Goal: Transaction & Acquisition: Purchase product/service

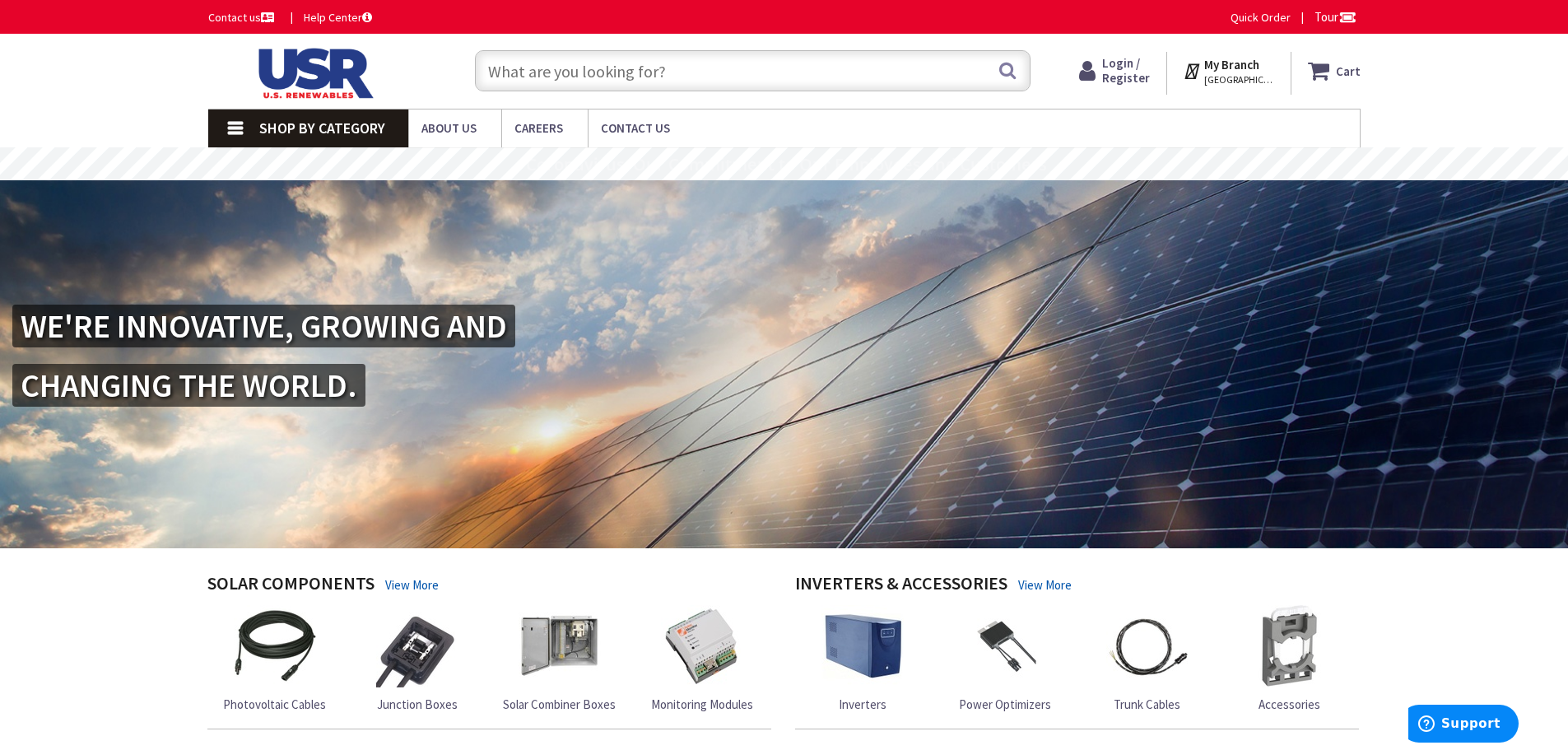
click at [1127, 63] on span "Login / Register" at bounding box center [1126, 70] width 48 height 31
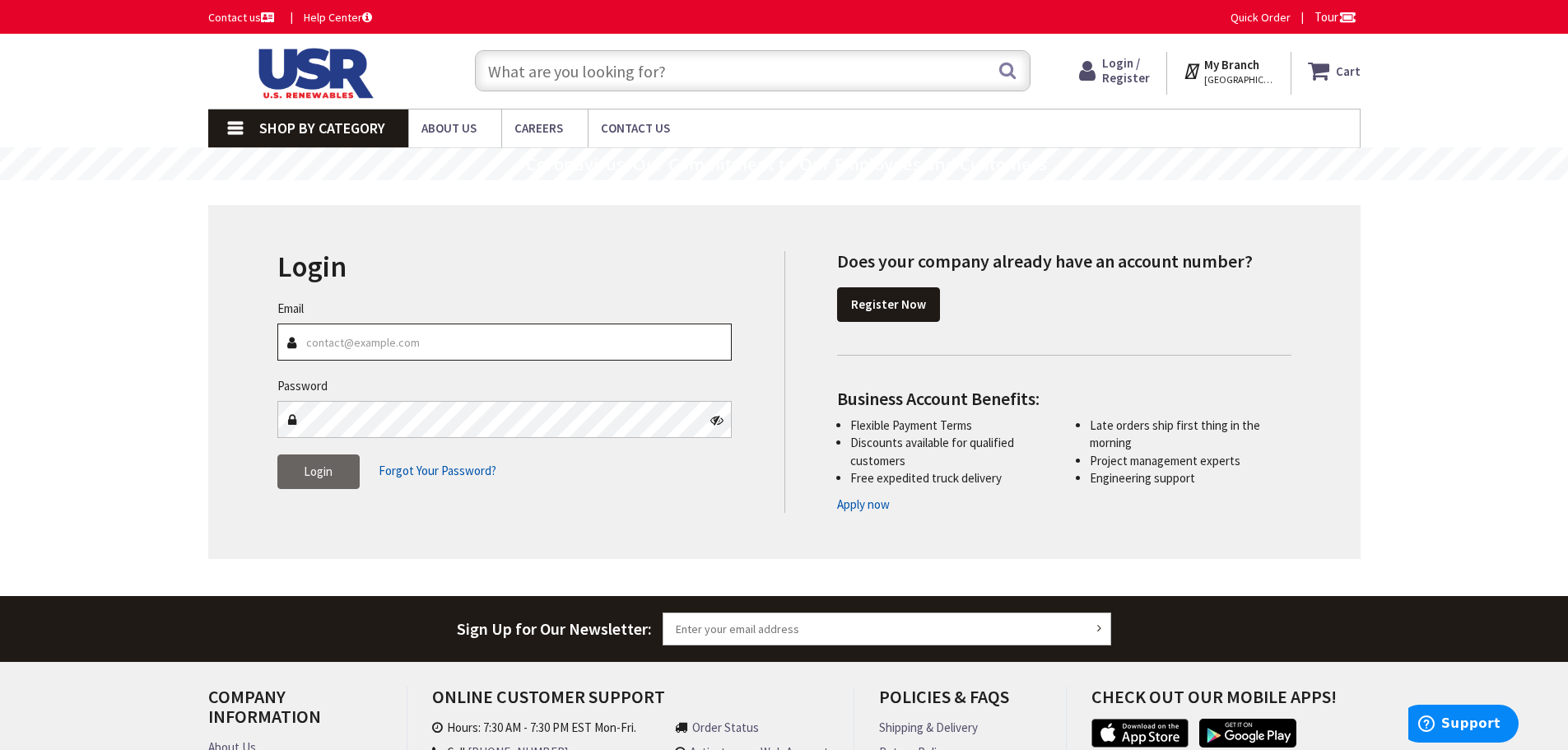
type input "jeff@safeguardne.com"
click at [330, 460] on button "Login" at bounding box center [319, 471] width 83 height 34
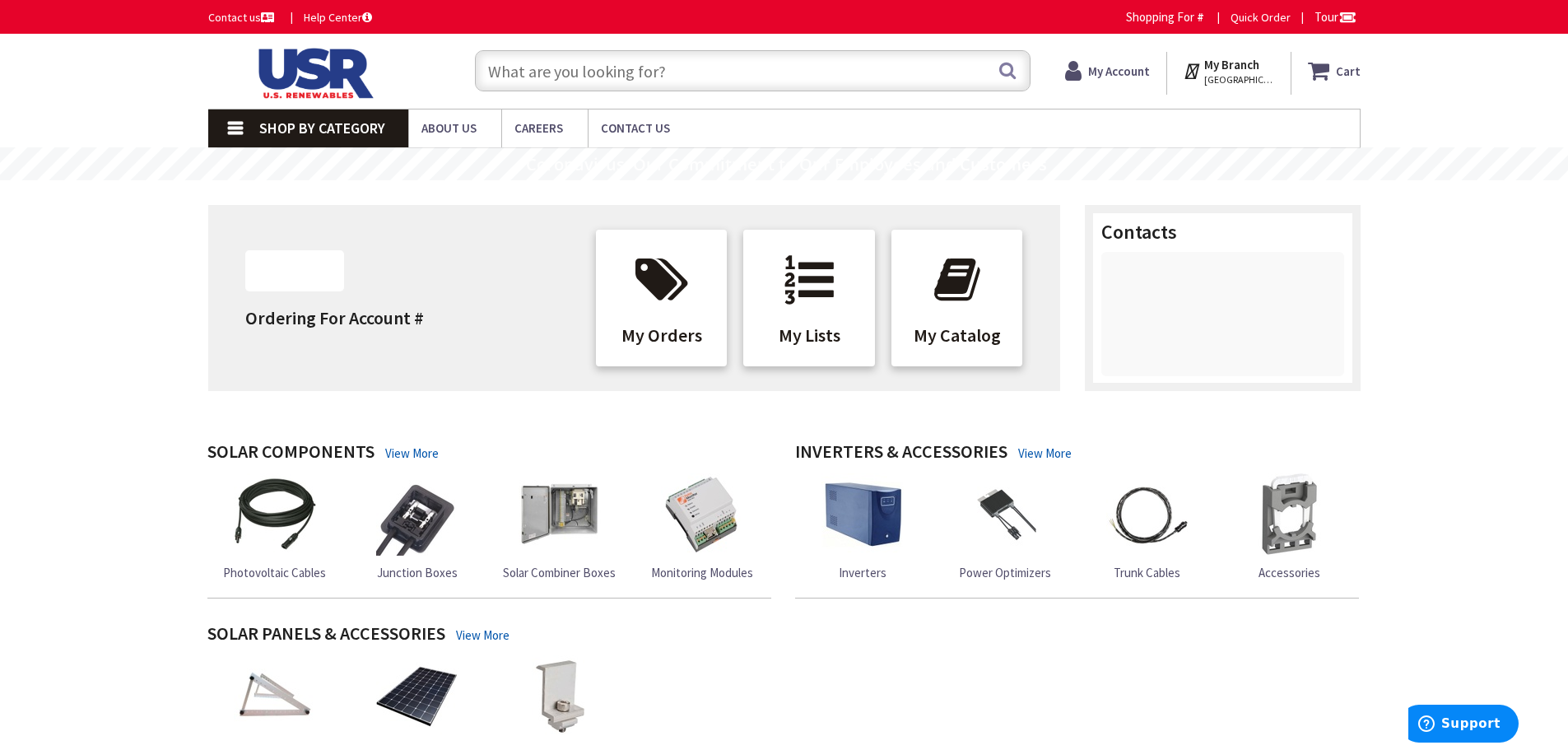
click at [626, 68] on input "text" at bounding box center [753, 71] width 556 height 41
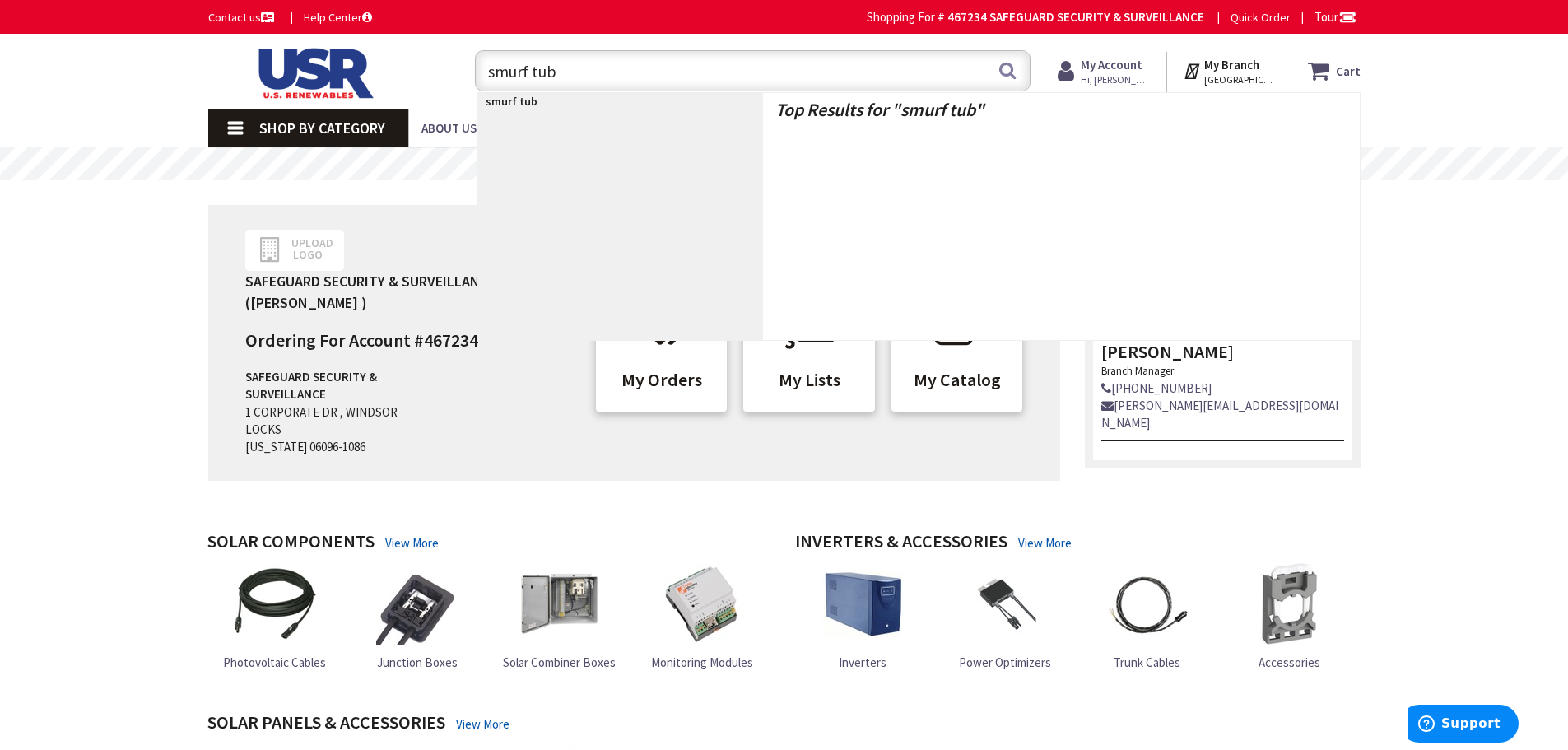
type input "smurf tube"
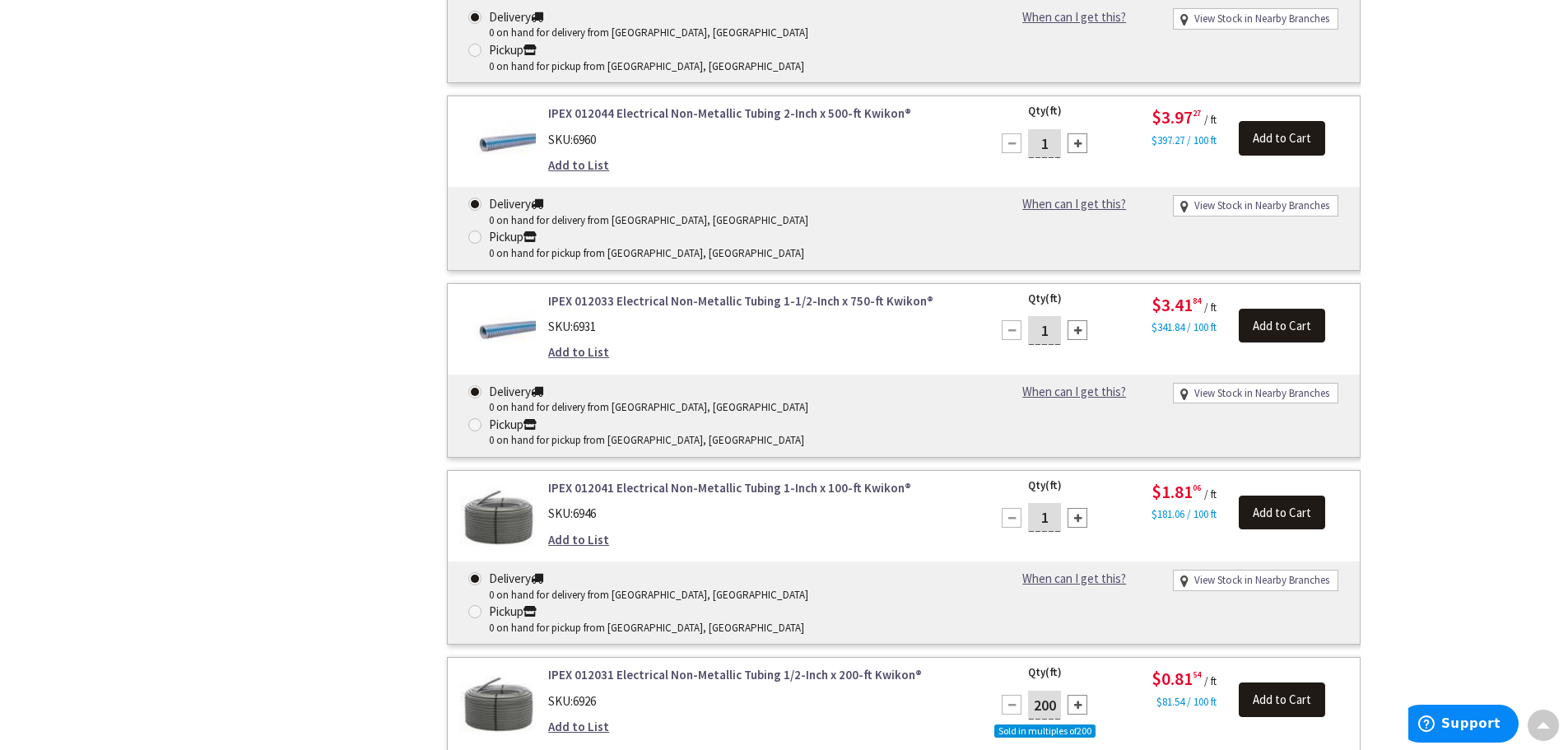
scroll to position [2920, 0]
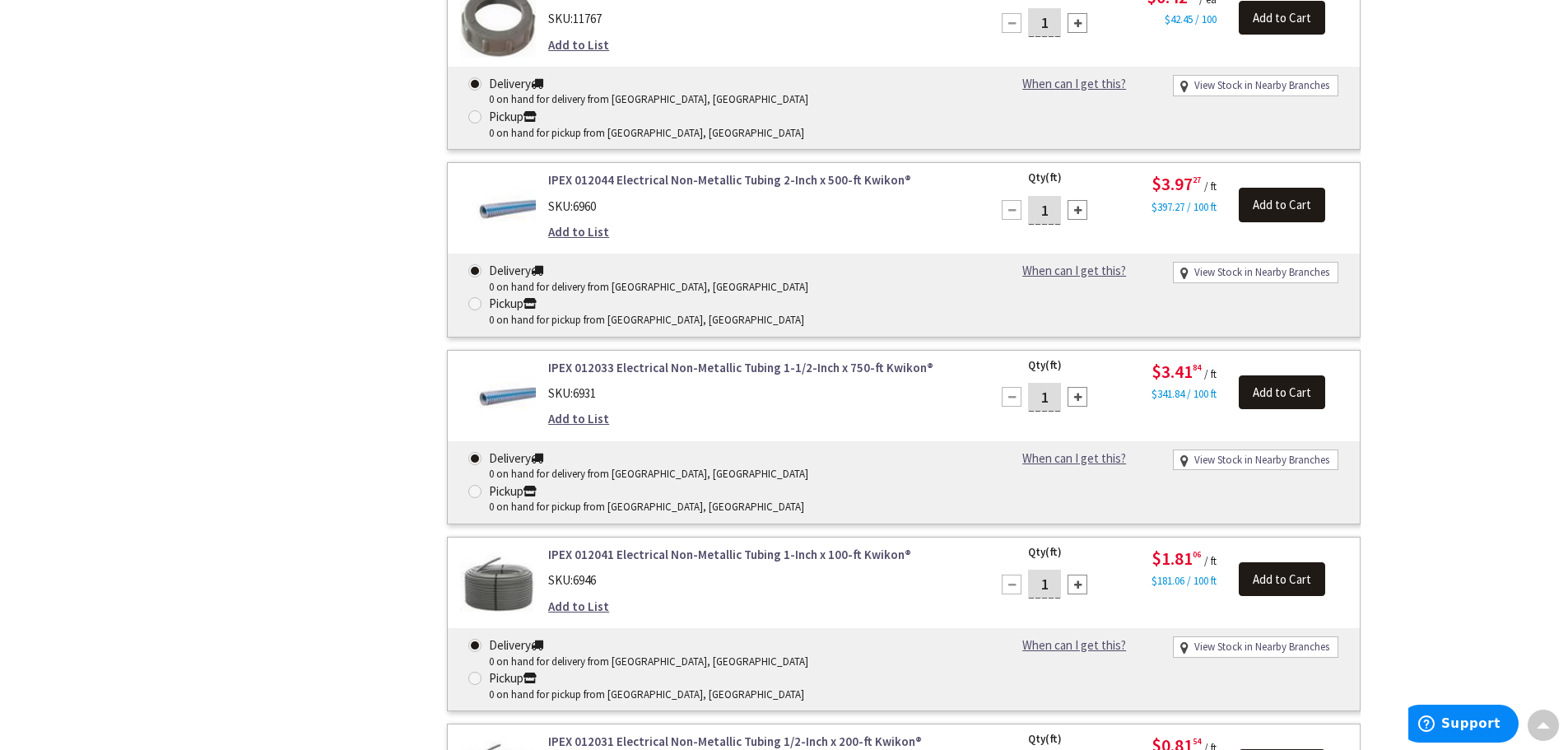
click at [764, 732] on link "IPEX 012031 Electrical Non-Metallic Tubing 1/2-Inch x 200-ft Kwikon®" at bounding box center [758, 741] width 419 height 18
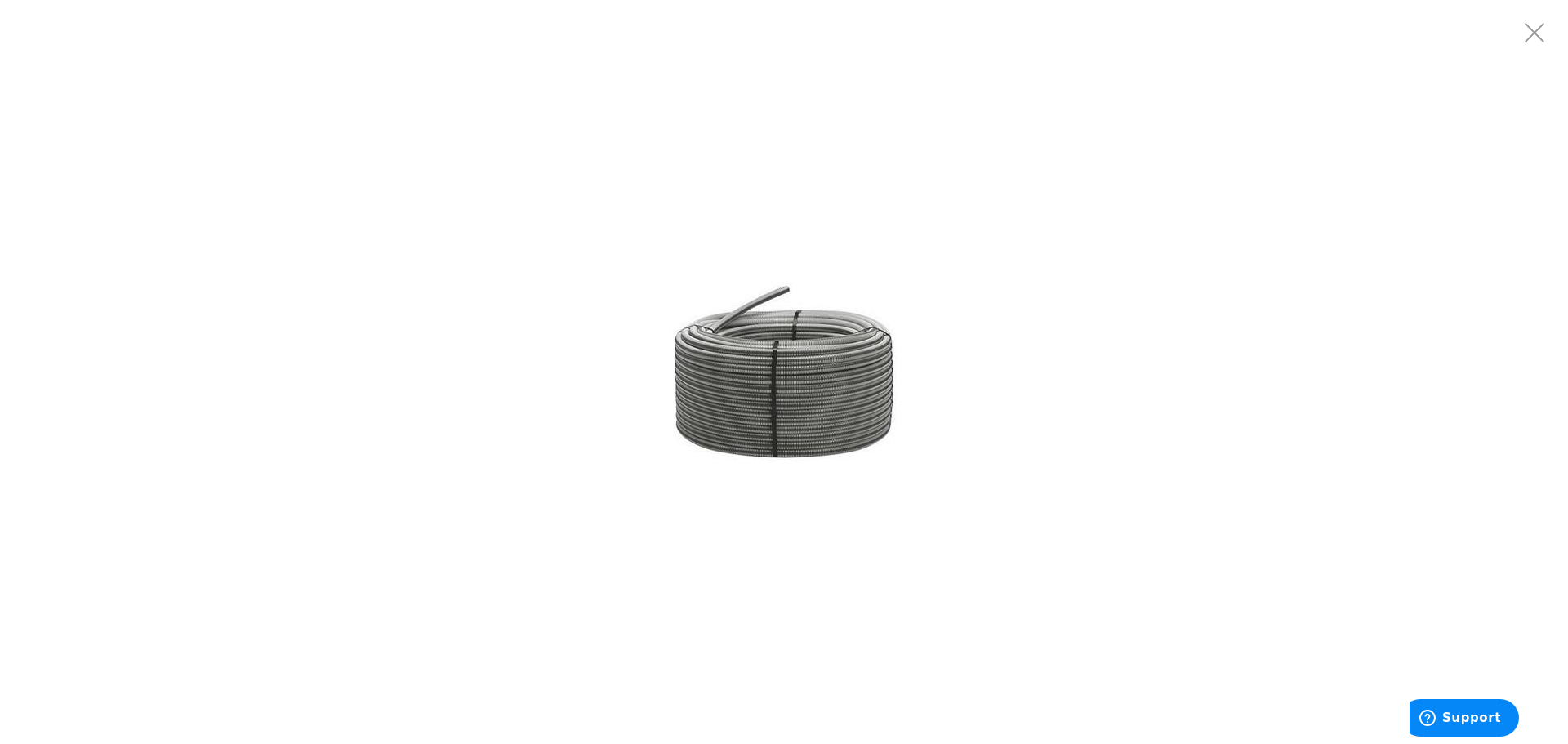
click at [734, 379] on img at bounding box center [783, 372] width 245 height 245
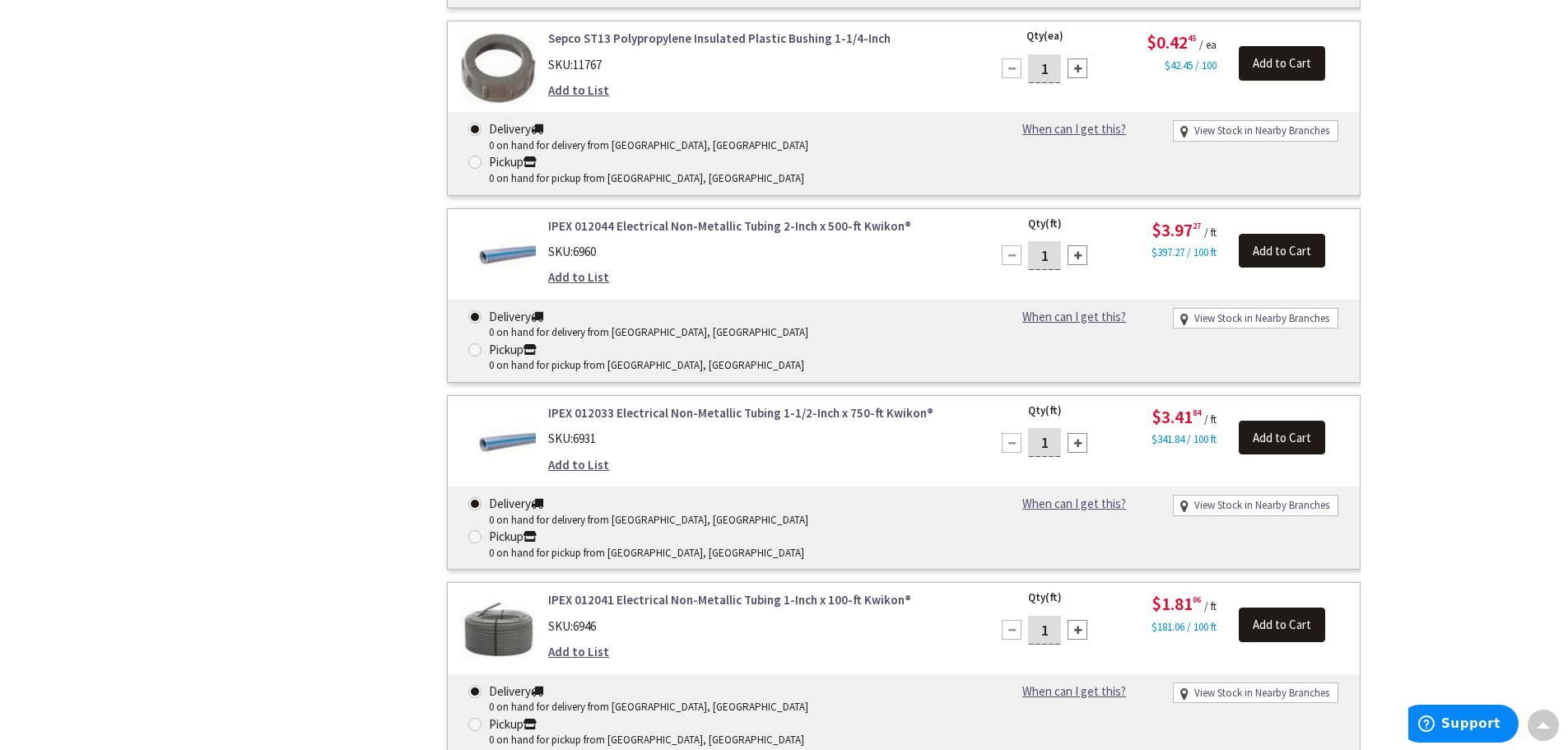
scroll to position [2553, 0]
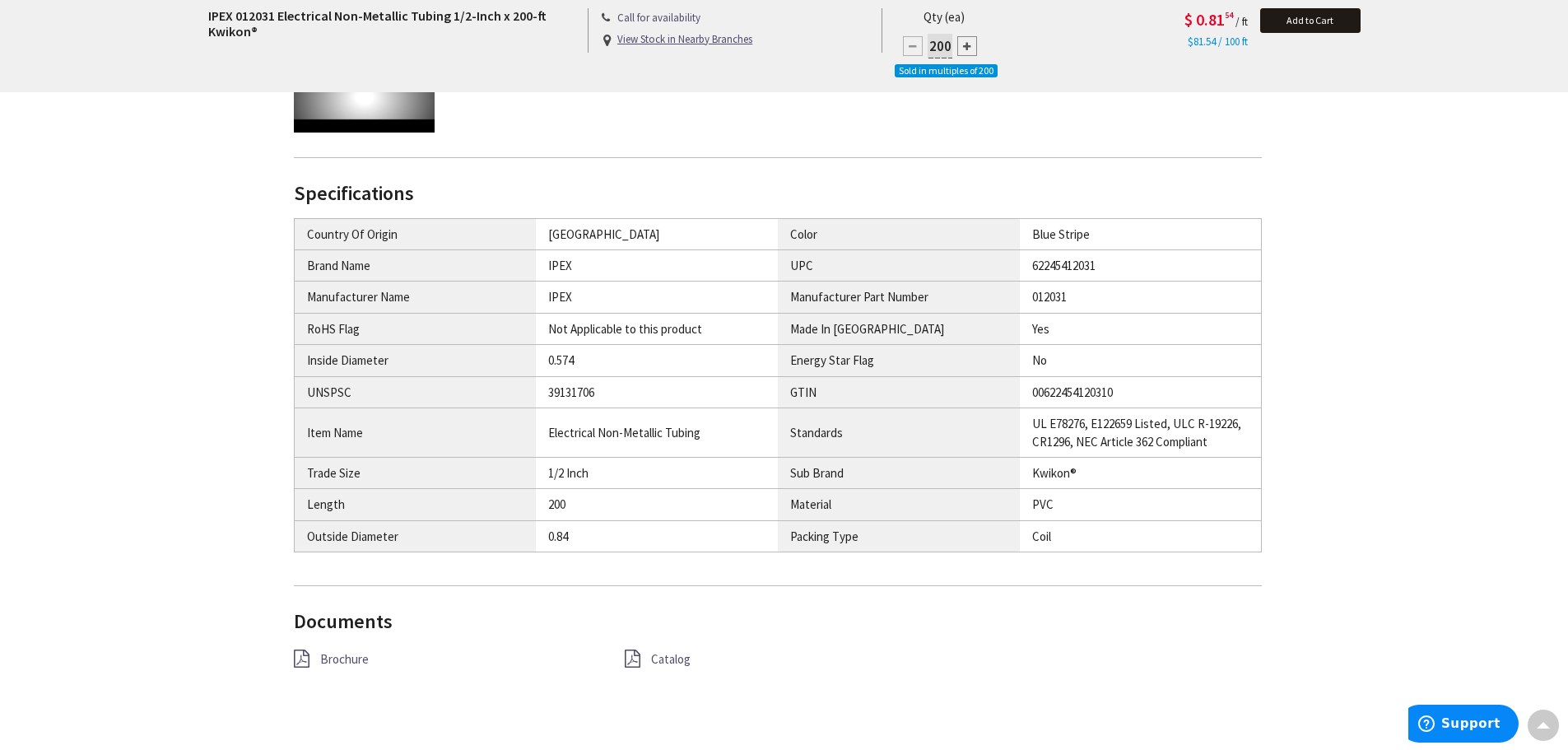
scroll to position [988, 0]
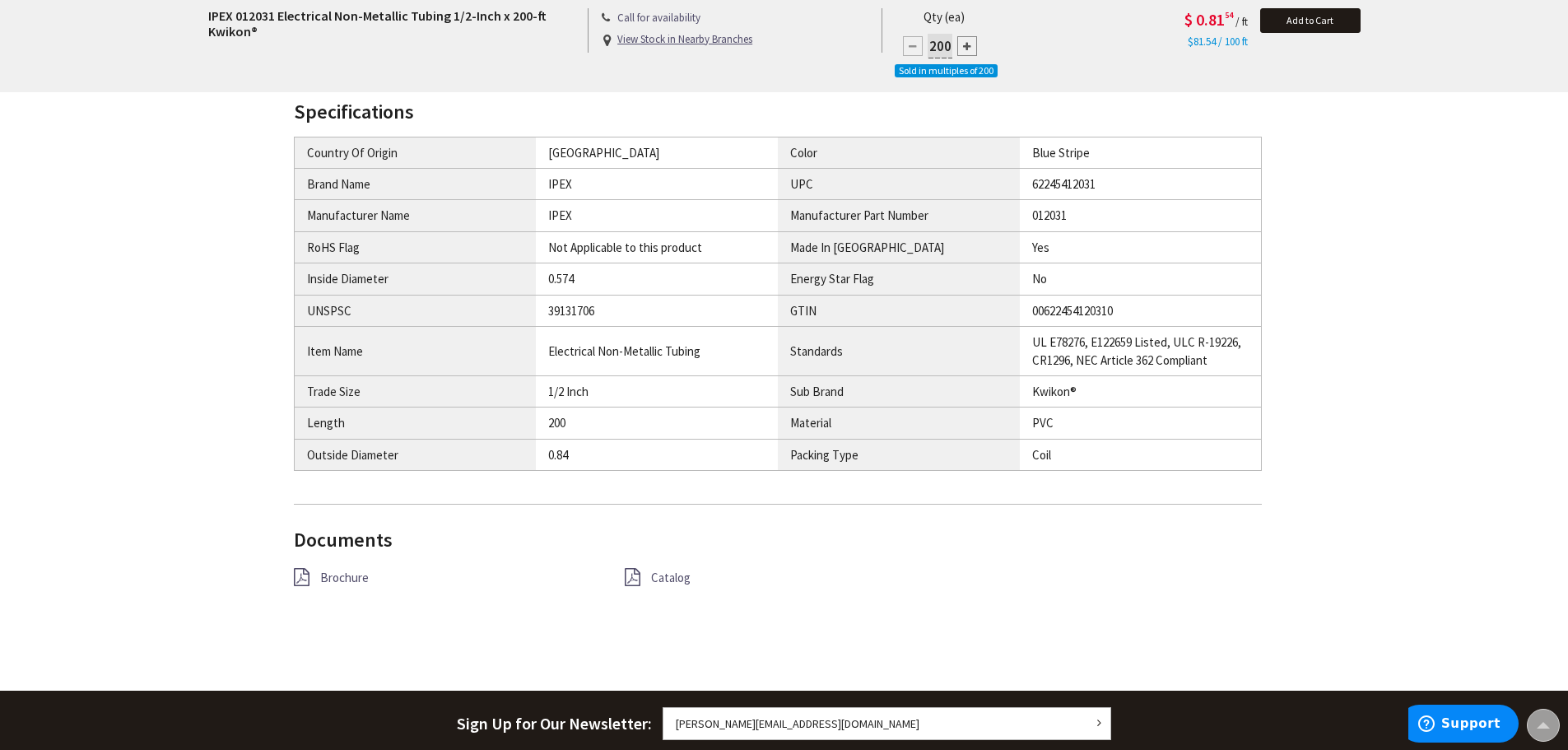
click at [347, 581] on span "Brochure" at bounding box center [344, 578] width 48 height 16
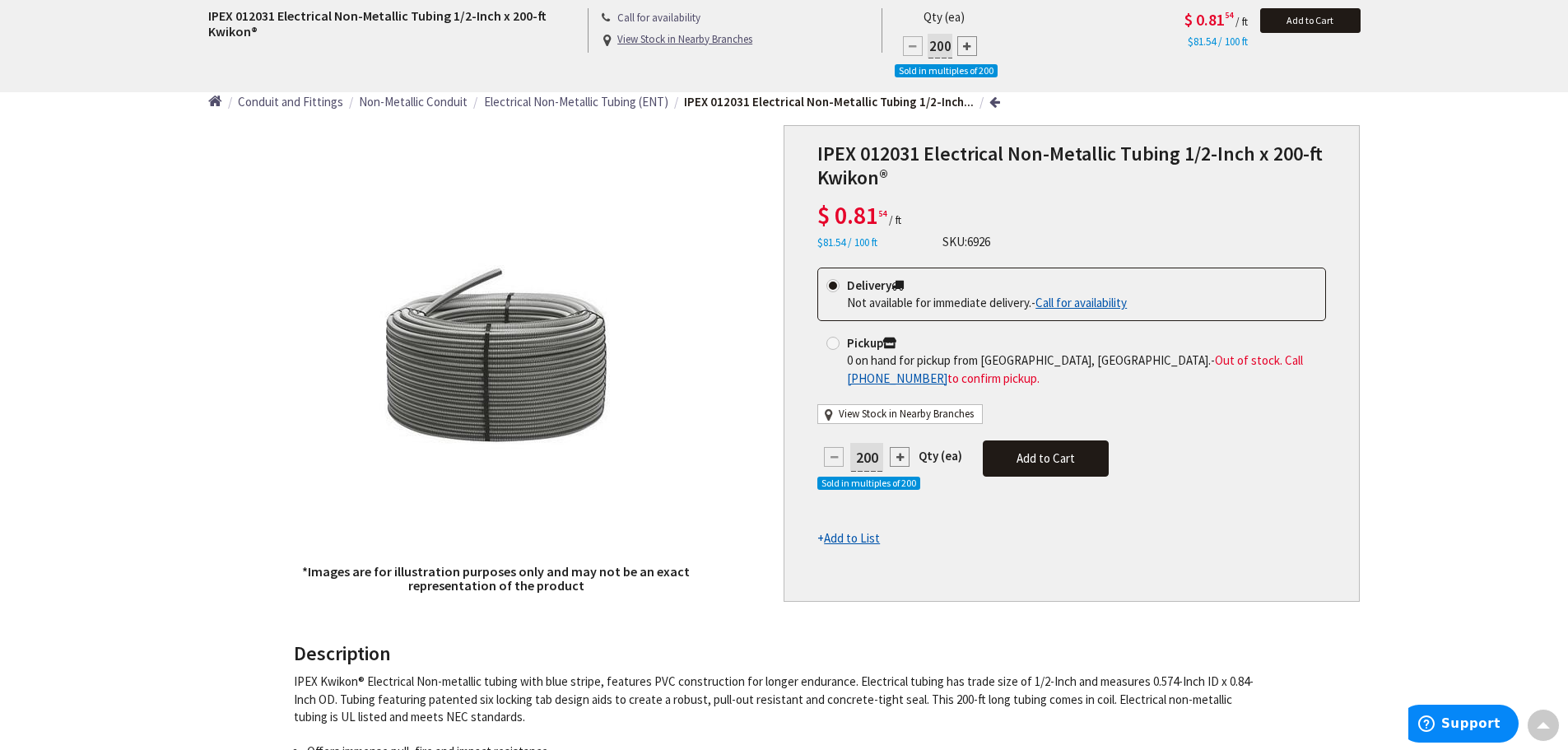
scroll to position [0, 0]
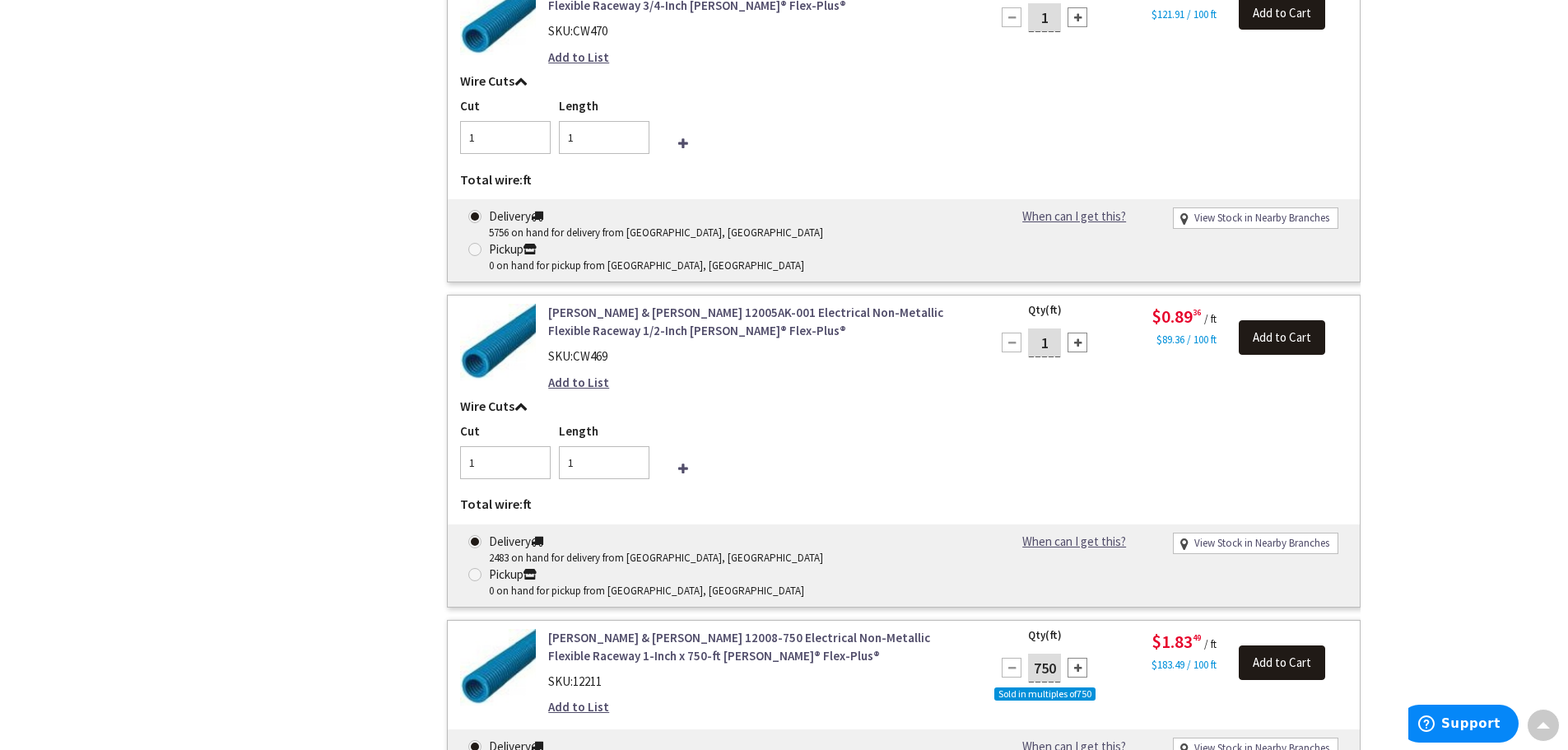
scroll to position [781, 0]
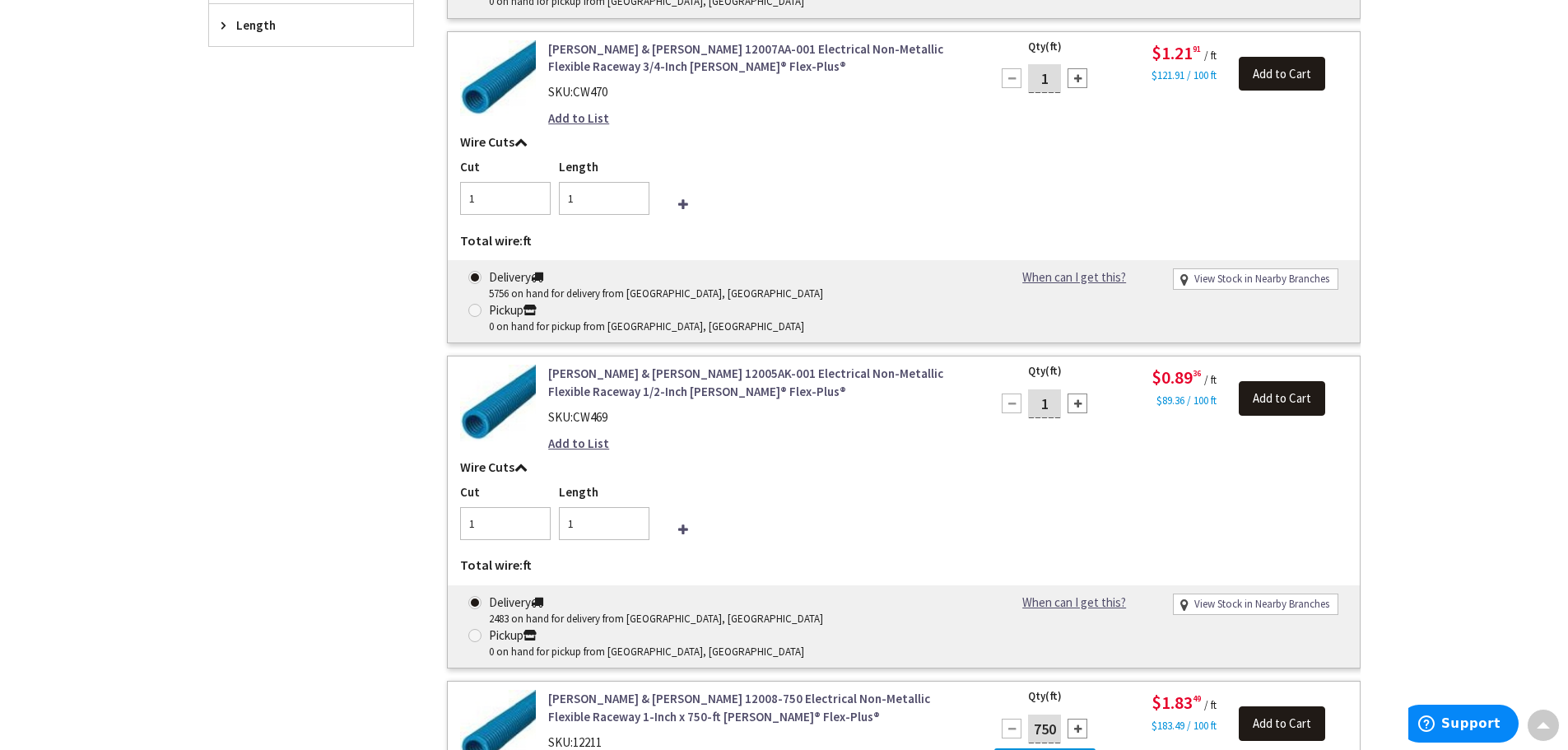
drag, startPoint x: 1053, startPoint y: 337, endPoint x: 1037, endPoint y: 338, distance: 16.0
click at [1037, 390] on input "1" at bounding box center [1044, 404] width 32 height 29
type input "8800"
click at [1084, 461] on div "Wire Cuts Cut 1 Length 1 Total wire: ft Ordered wire quantity does not match th…" at bounding box center [904, 521] width 912 height 121
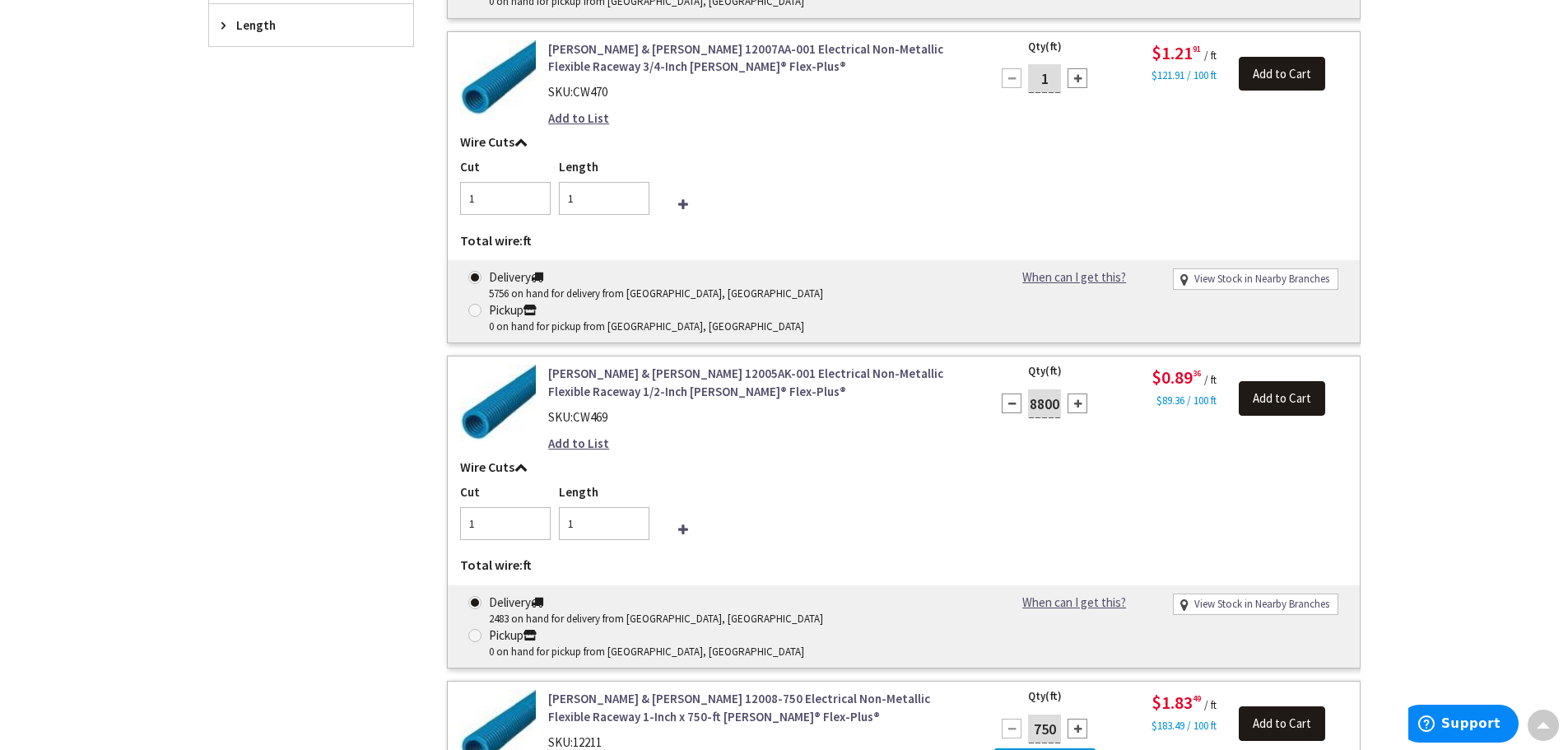
scroll to position [0, 0]
type input "8800"
click at [476, 507] on input "1" at bounding box center [506, 523] width 91 height 32
type input "8"
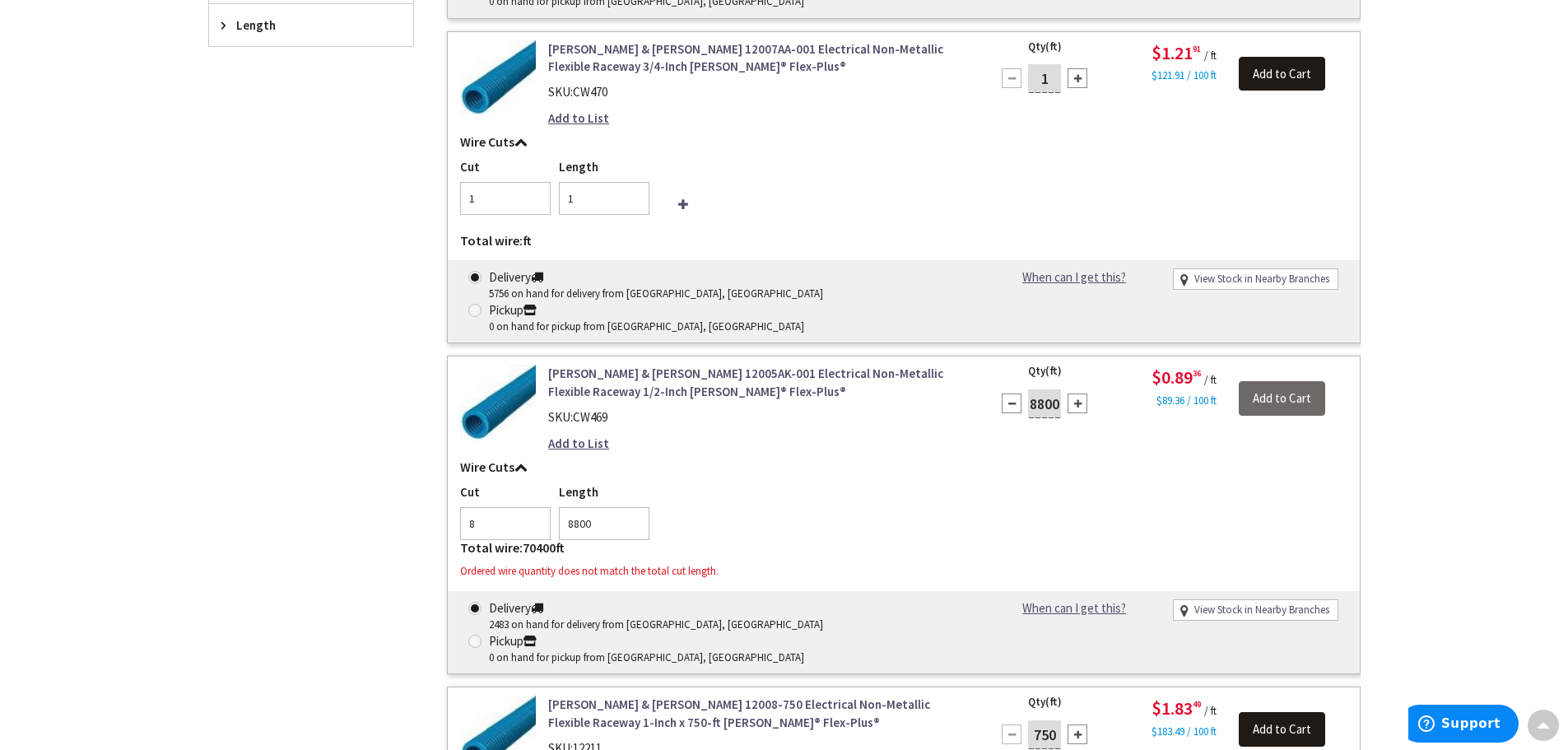
drag, startPoint x: 310, startPoint y: 506, endPoint x: 267, endPoint y: 592, distance: 96.2
click at [480, 507] on input "8" at bounding box center [506, 523] width 91 height 32
type input "9"
click at [791, 483] on div "Cut 9 Length 8800" at bounding box center [905, 512] width 888 height 57
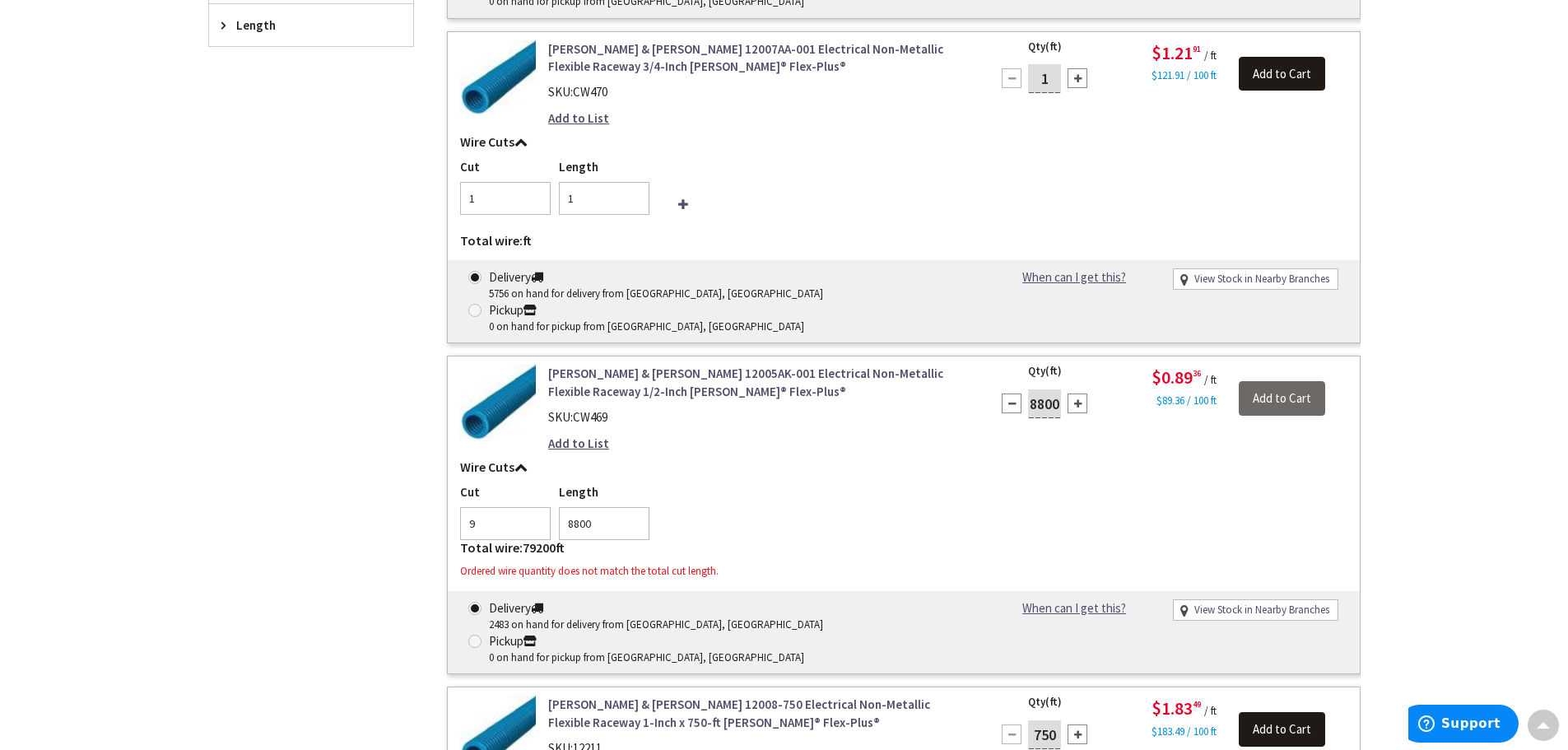
click at [533, 539] on span "79200" at bounding box center [538, 547] width 32 height 17
drag, startPoint x: 592, startPoint y: 461, endPoint x: 558, endPoint y: 447, distance: 36.8
click at [559, 507] on input "8800" at bounding box center [604, 523] width 91 height 32
type input "1000"
click at [762, 483] on div "Cut 9 Length 1000" at bounding box center [905, 512] width 888 height 57
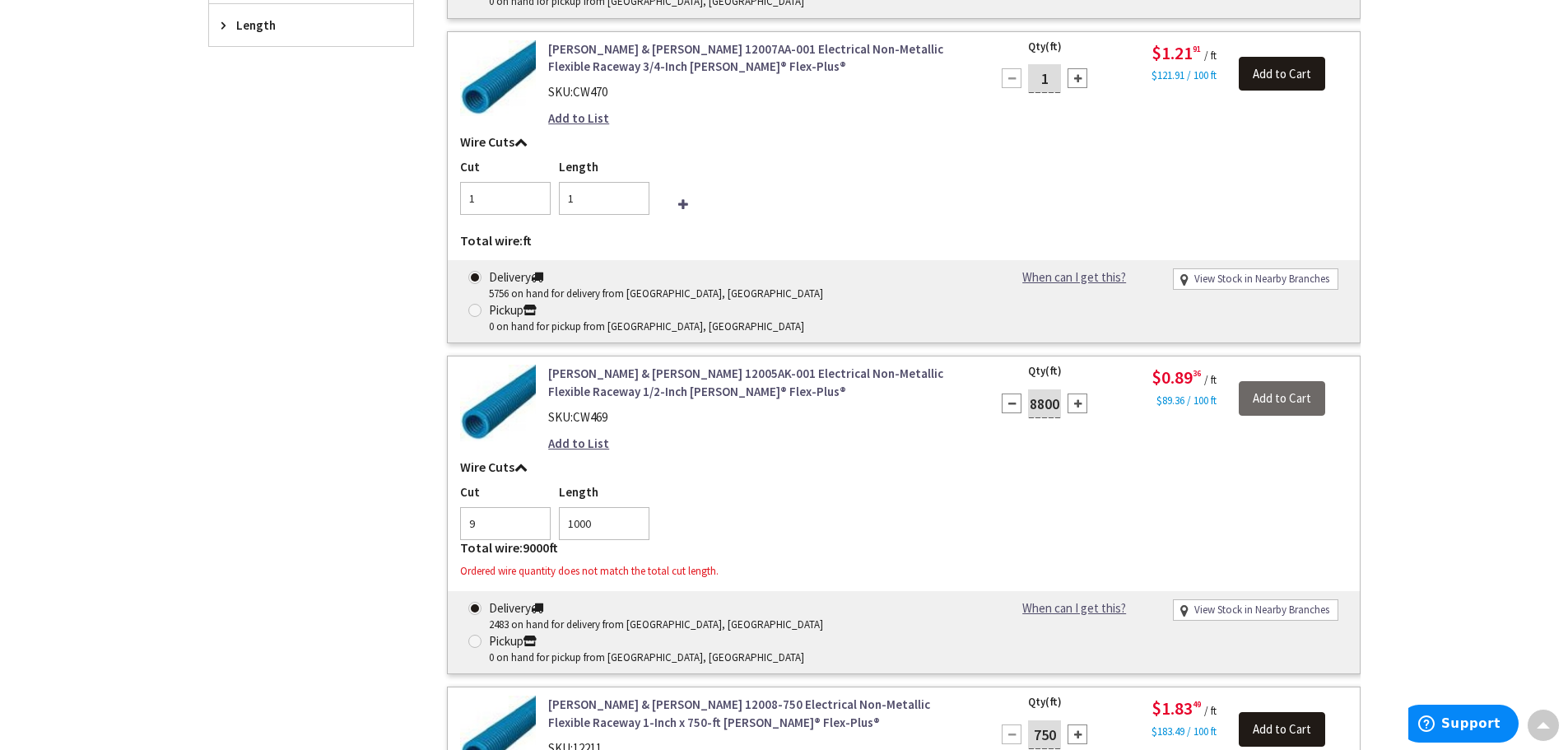
click at [1031, 483] on div "Cut 9 Length 1000" at bounding box center [905, 512] width 888 height 57
click at [1075, 394] on div at bounding box center [1078, 404] width 20 height 20
type input "8801"
click at [1012, 394] on div at bounding box center [1012, 404] width 20 height 20
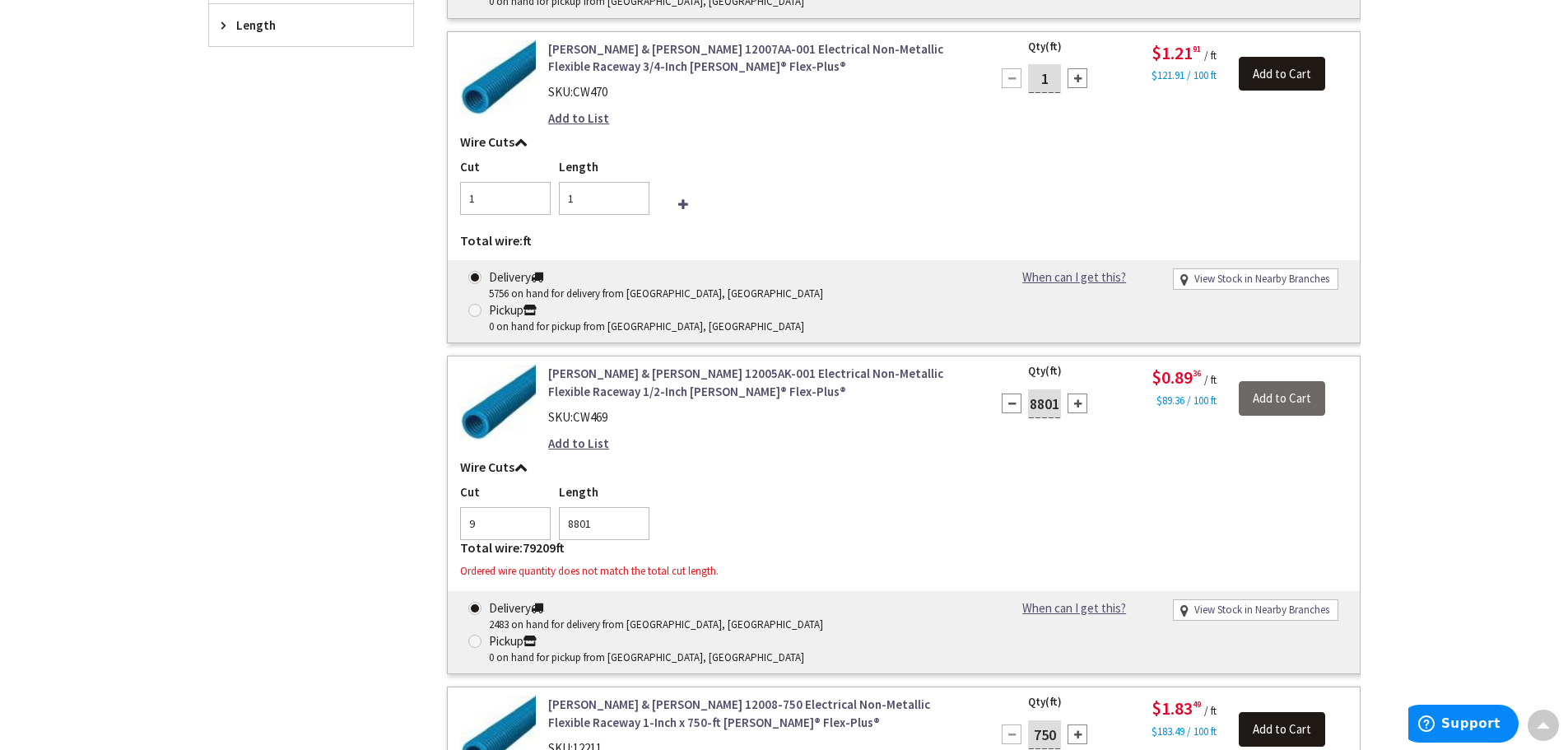
type input "8800"
drag, startPoint x: 1057, startPoint y: 339, endPoint x: 1023, endPoint y: 340, distance: 34.0
click at [1023, 387] on div "8800" at bounding box center [1044, 403] width 98 height 32
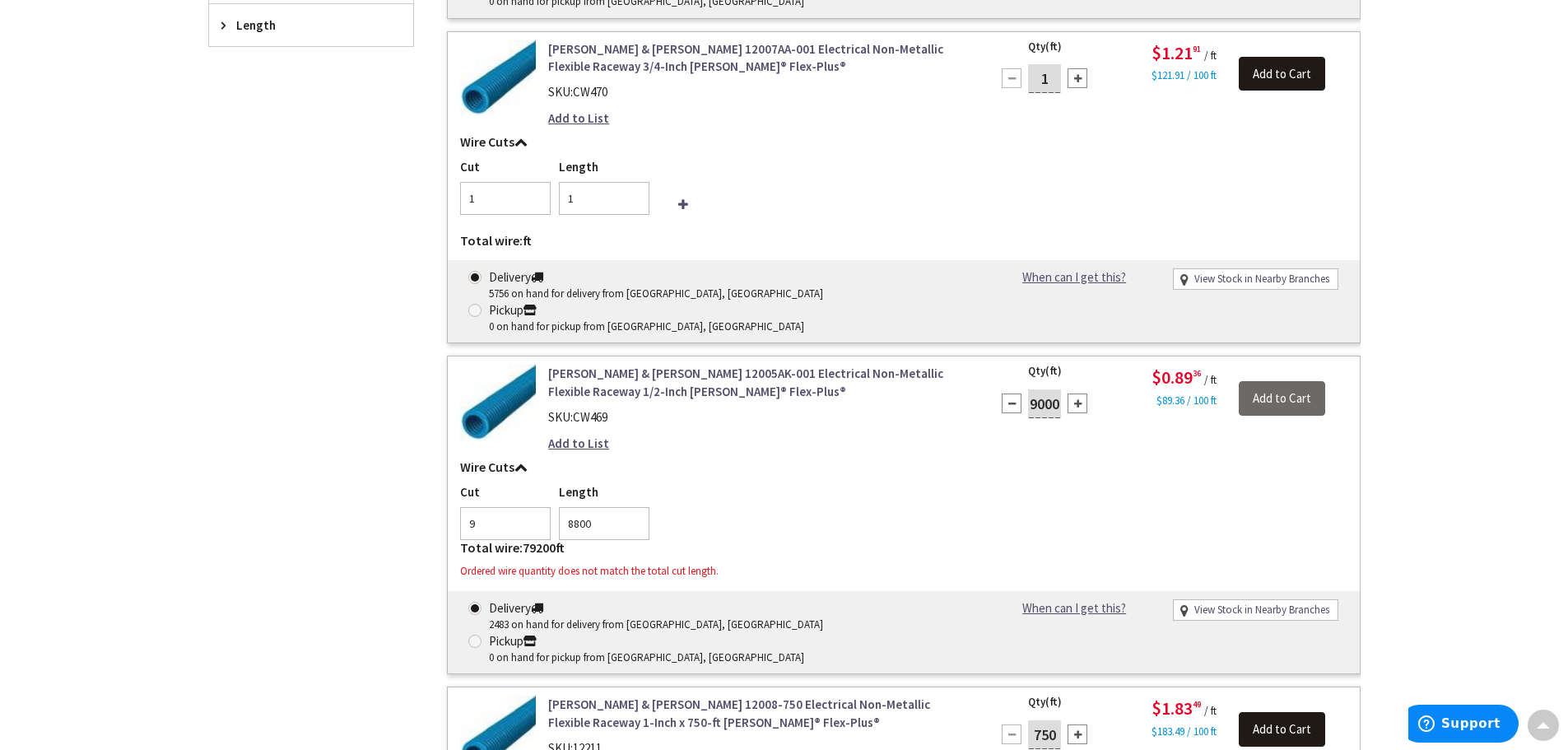
type input "9000"
click at [988, 483] on div "Cut 9 Length 8800" at bounding box center [905, 512] width 888 height 57
type input "9000"
click at [742, 461] on h5 "Wire Cuts" at bounding box center [905, 468] width 888 height 15
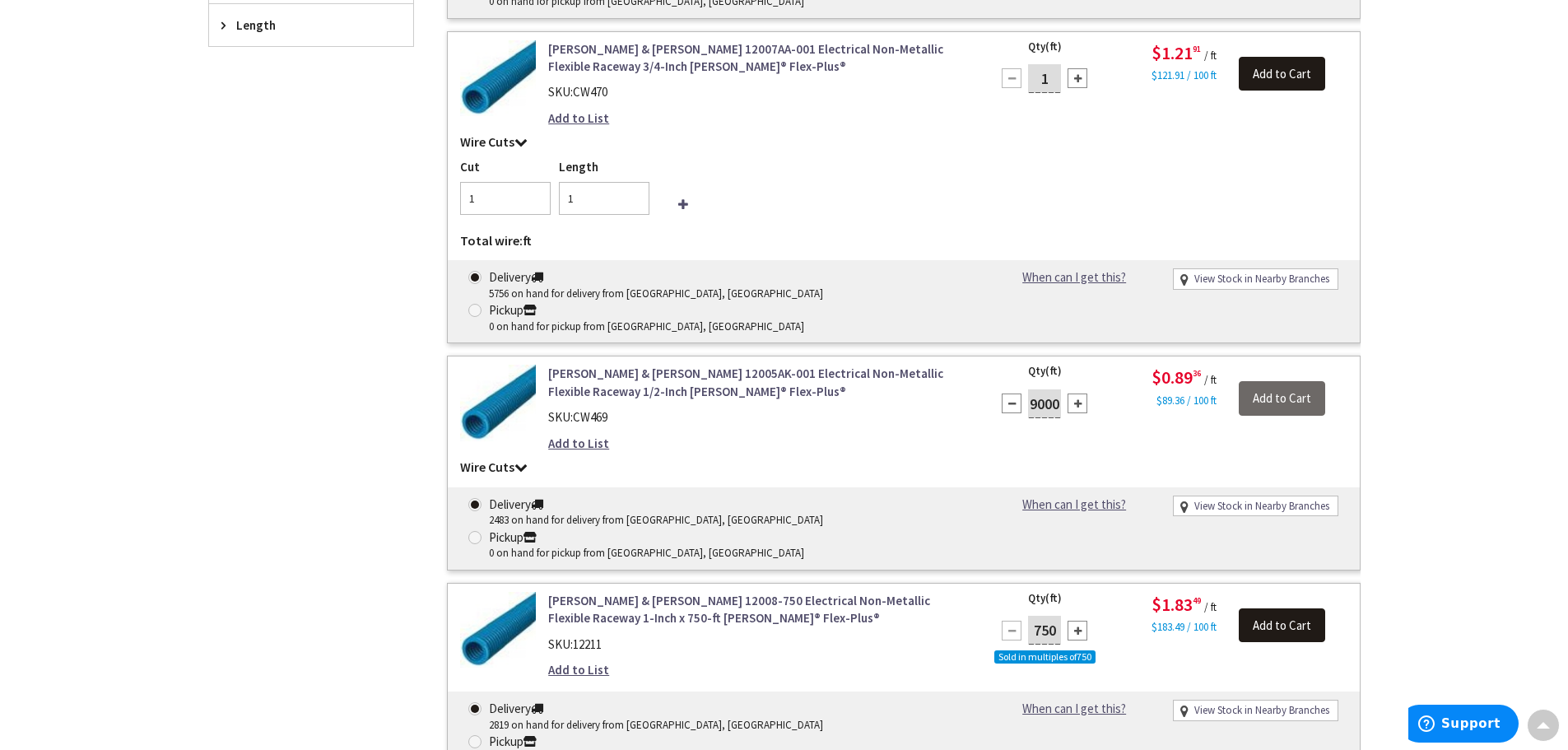
click at [851, 435] on div "Add to List" at bounding box center [758, 444] width 419 height 18
click at [516, 461] on icon at bounding box center [521, 467] width 13 height 13
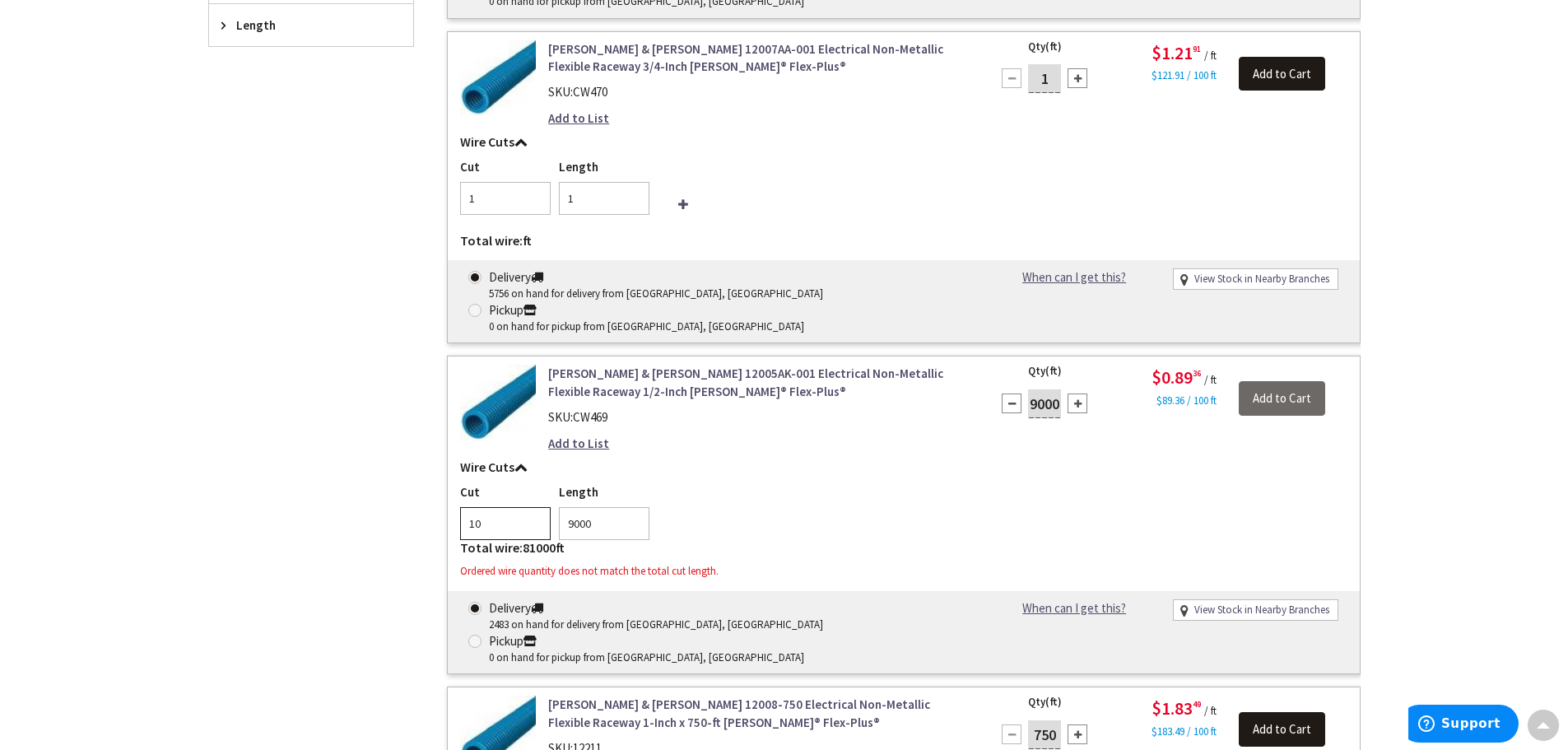
click at [533, 507] on input "10" at bounding box center [506, 523] width 91 height 32
click at [535, 507] on input "9" at bounding box center [506, 523] width 91 height 32
type input "8"
click at [536, 507] on input "8" at bounding box center [506, 523] width 91 height 32
click at [857, 483] on div "Cut 8 Length 9000" at bounding box center [905, 512] width 888 height 57
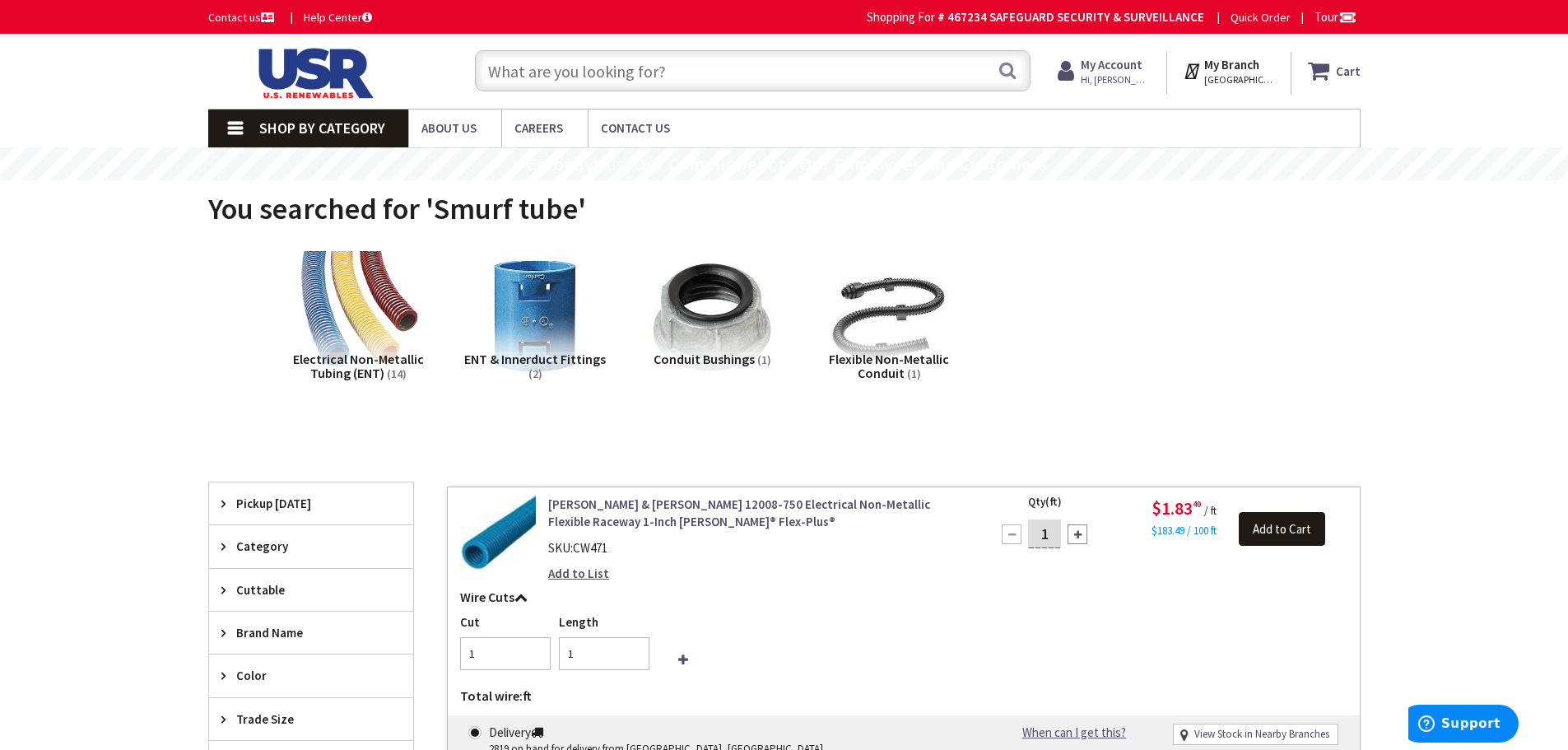
click at [727, 67] on input "text" at bounding box center [753, 71] width 556 height 41
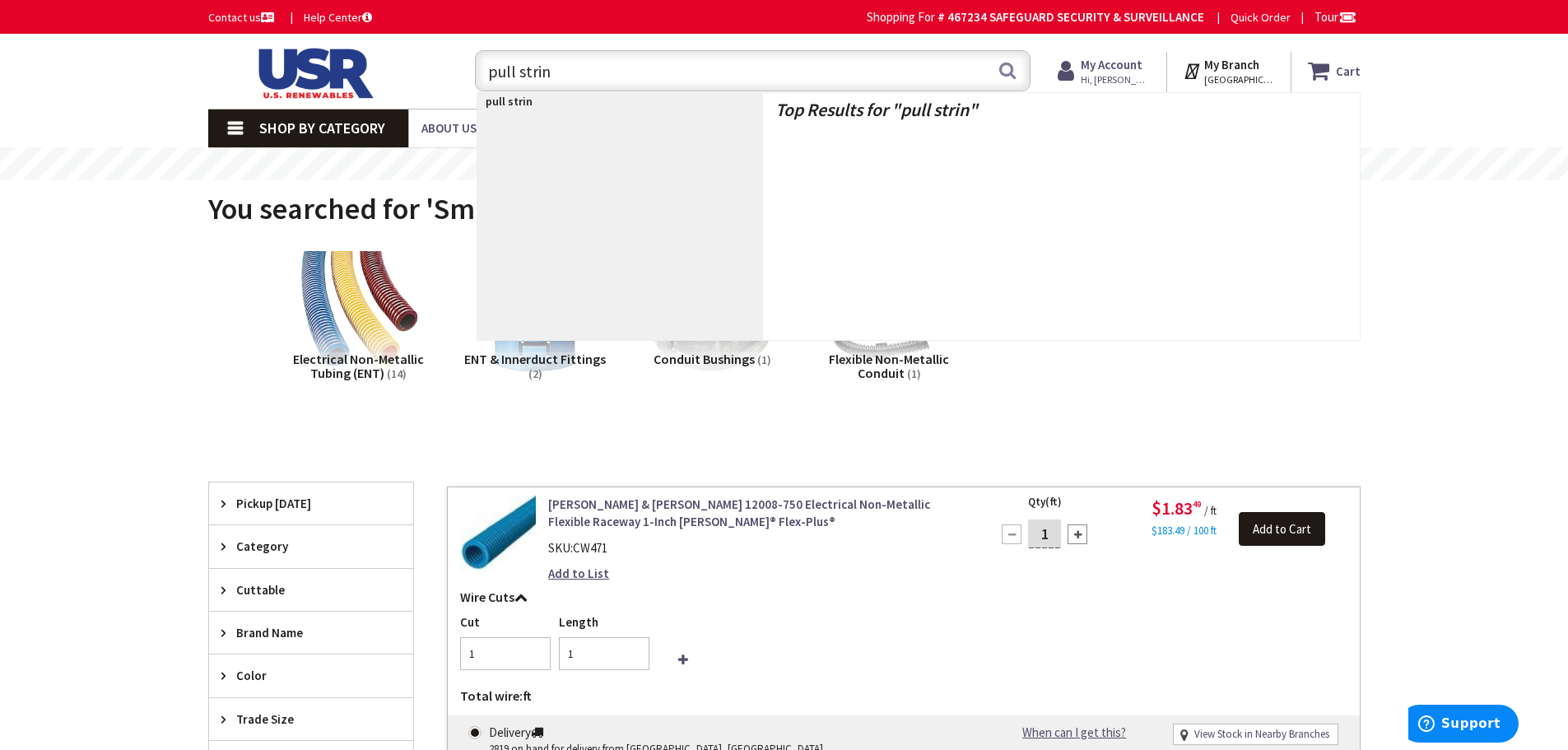
type input "pull string"
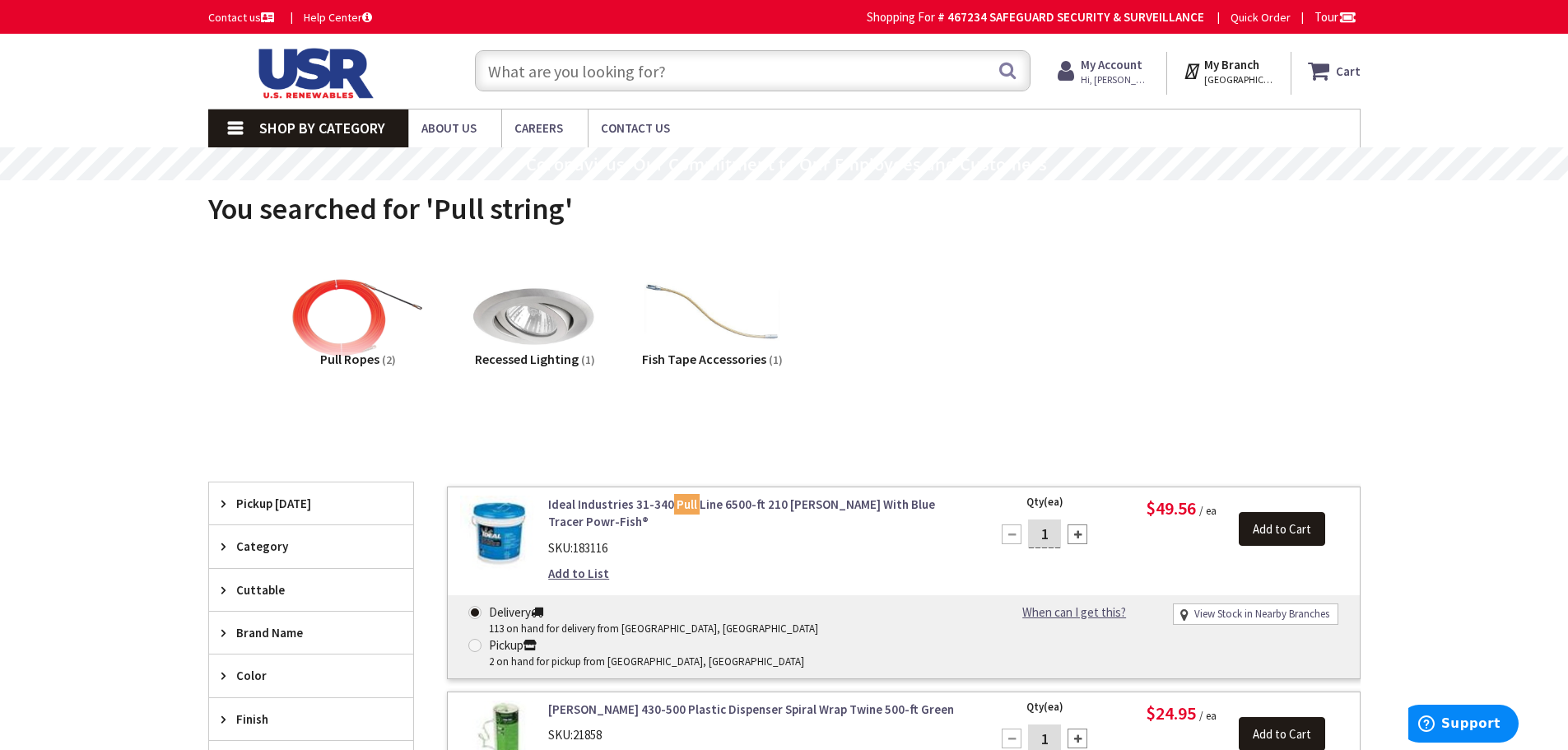
click at [691, 71] on input "text" at bounding box center [753, 71] width 556 height 41
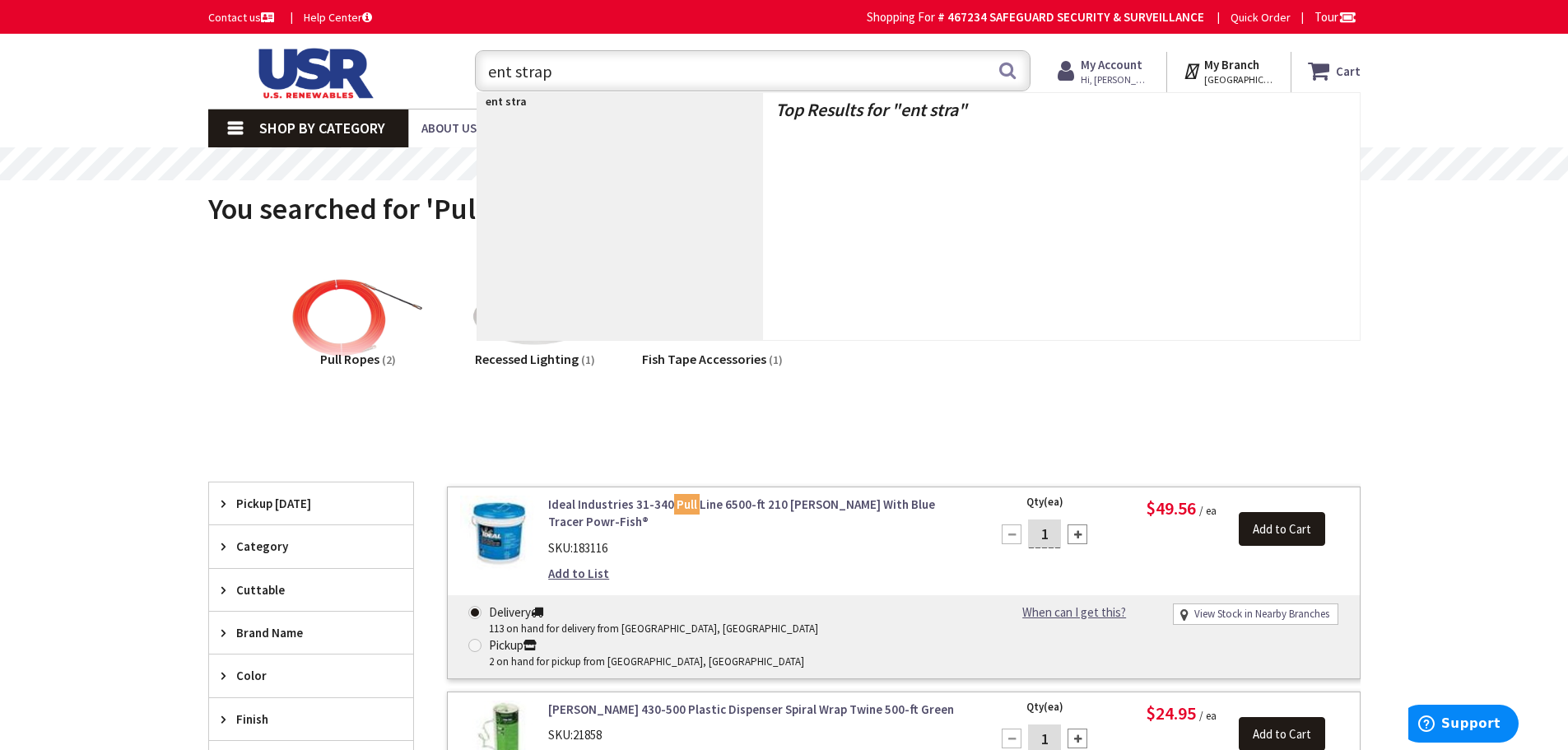
type input "ent straps"
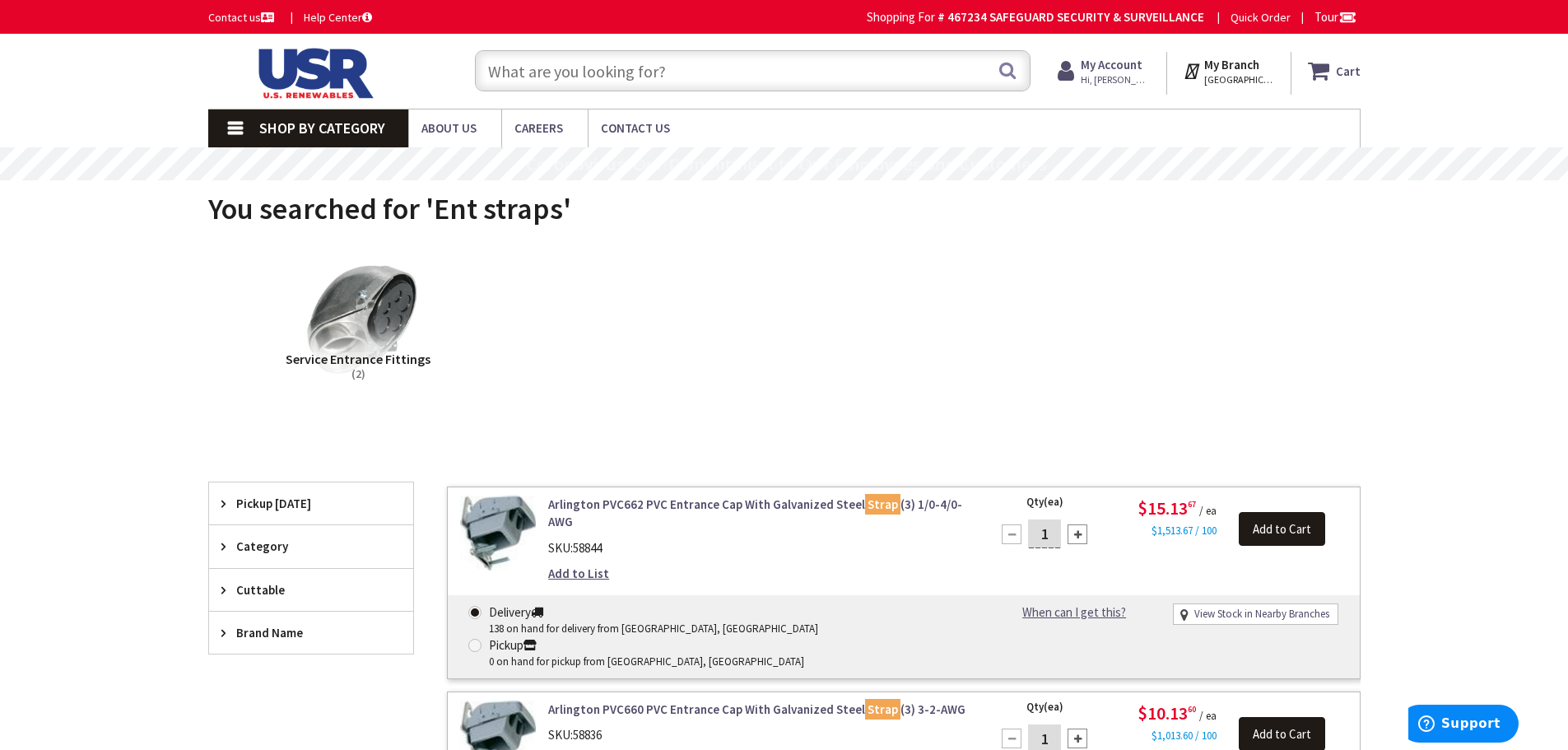
click at [574, 66] on input "text" at bounding box center [753, 71] width 556 height 41
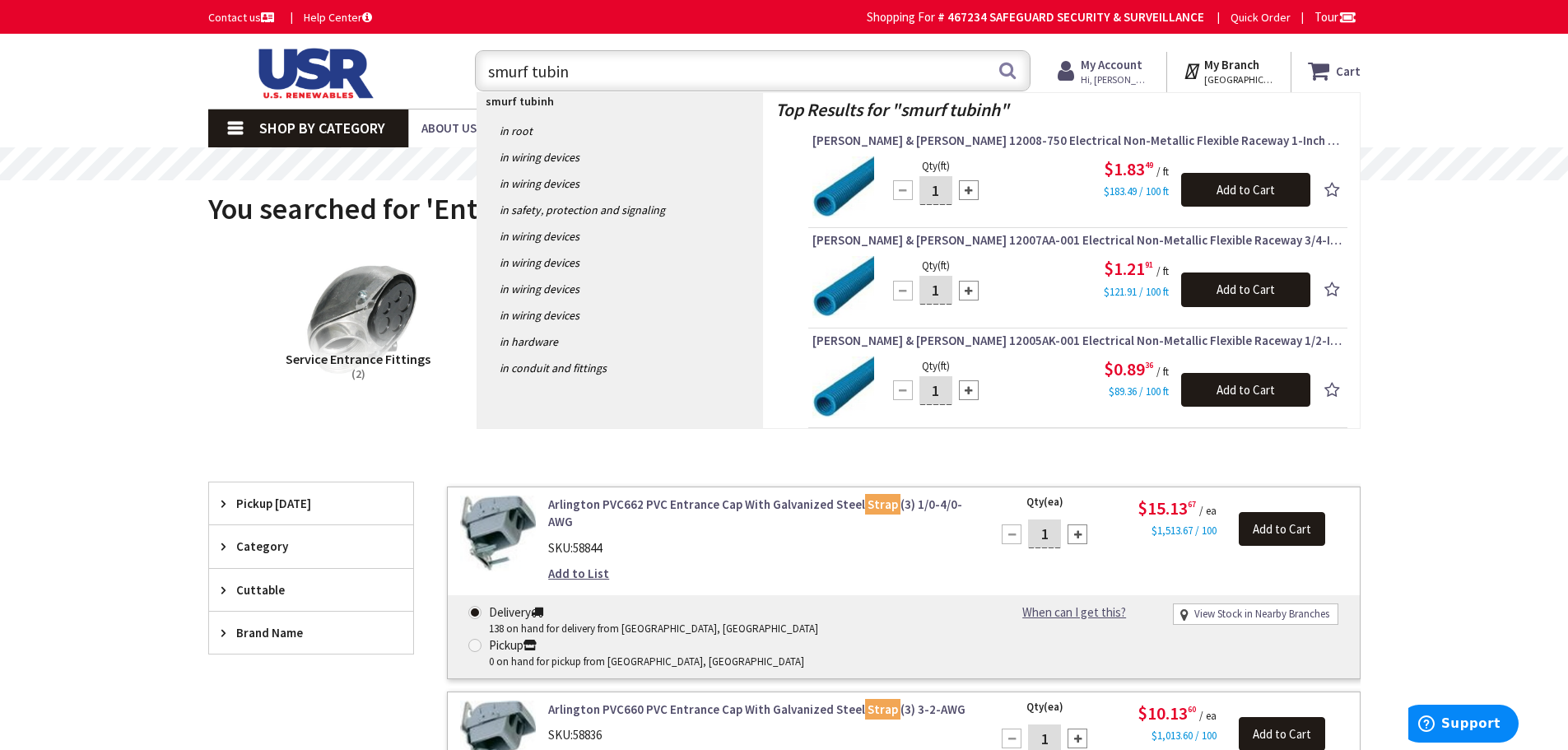
type input "smurf tubing"
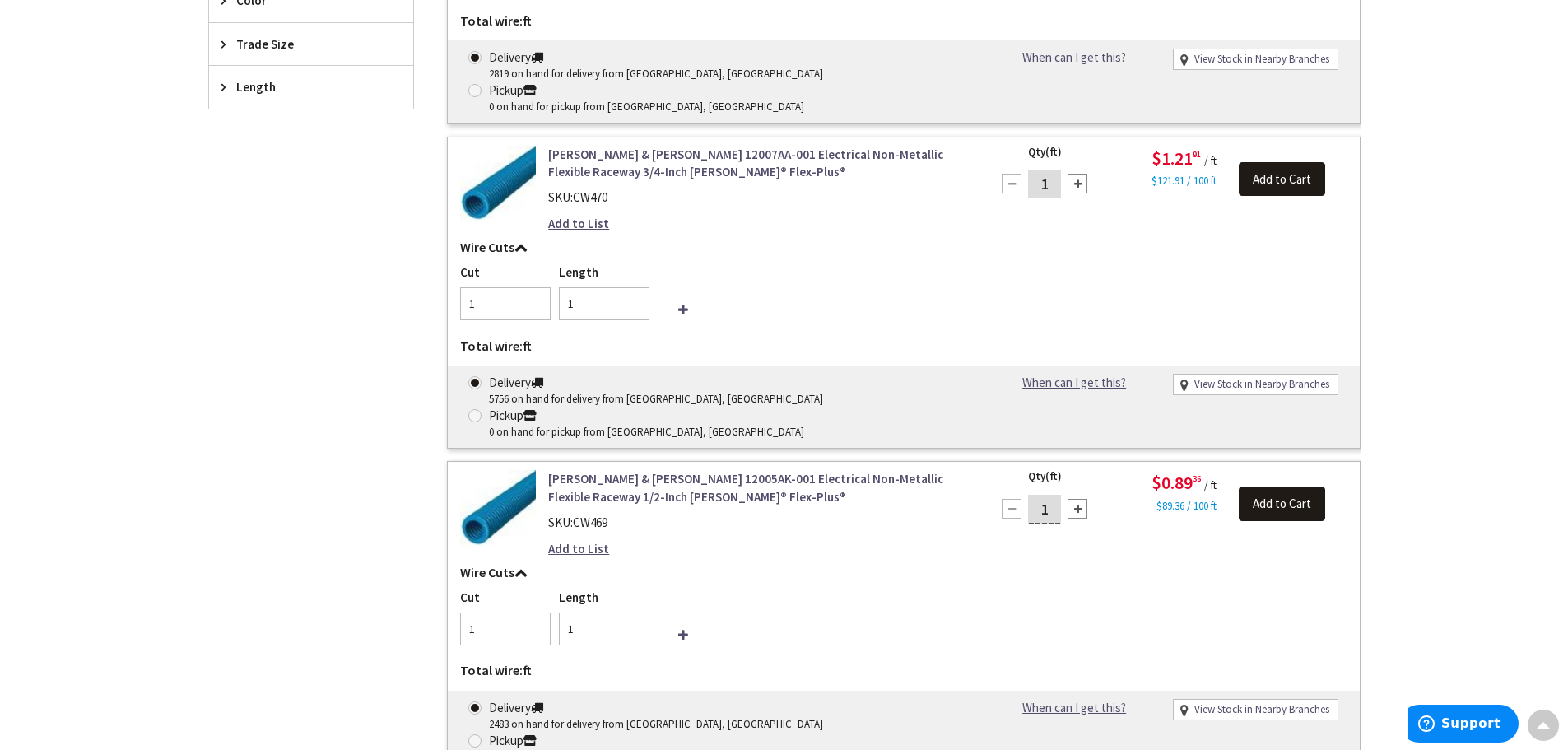
scroll to position [741, 0]
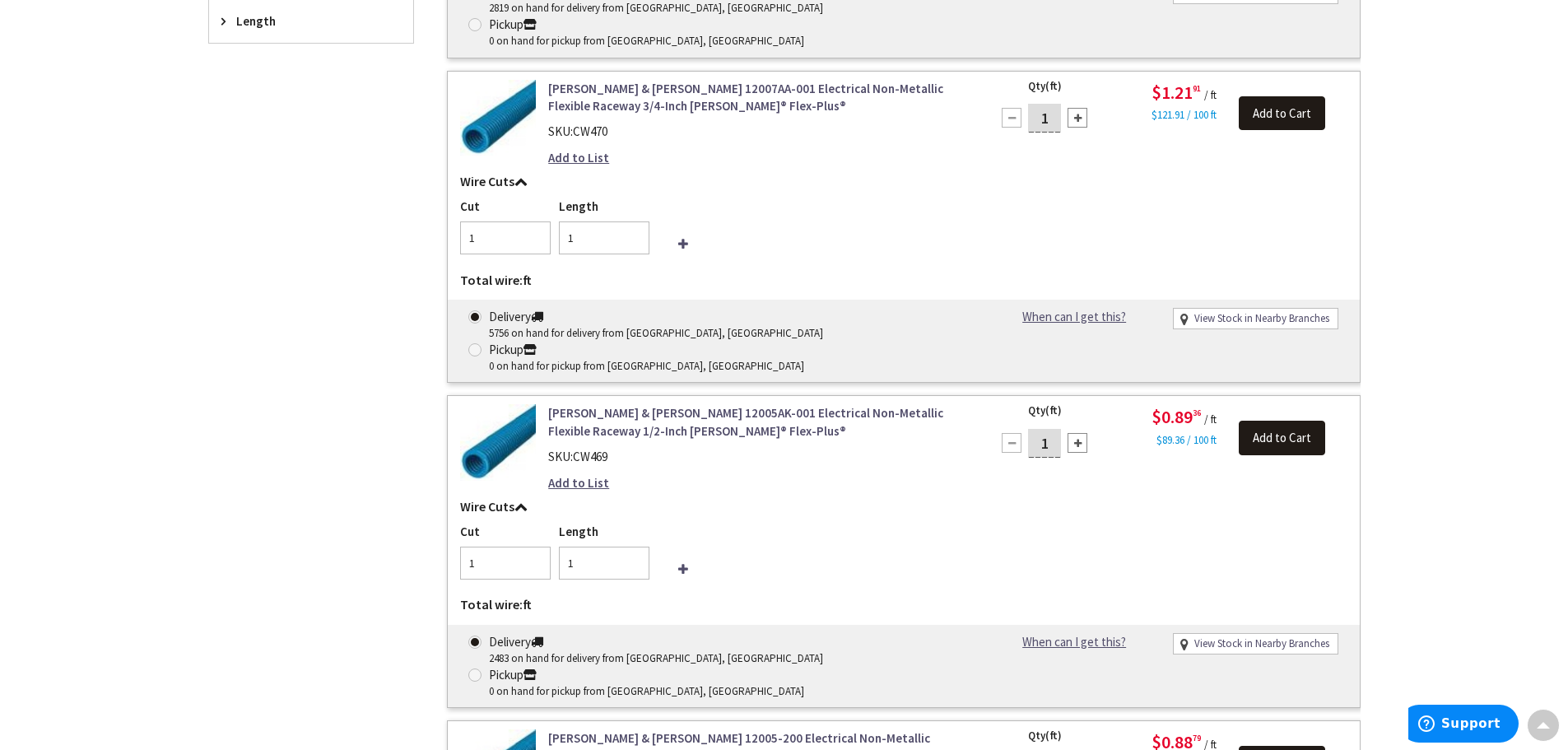
click at [747, 405] on link "[PERSON_NAME] & [PERSON_NAME] 12005AK-001 Electrical Non-Metallic Flexible Race…" at bounding box center [758, 422] width 419 height 35
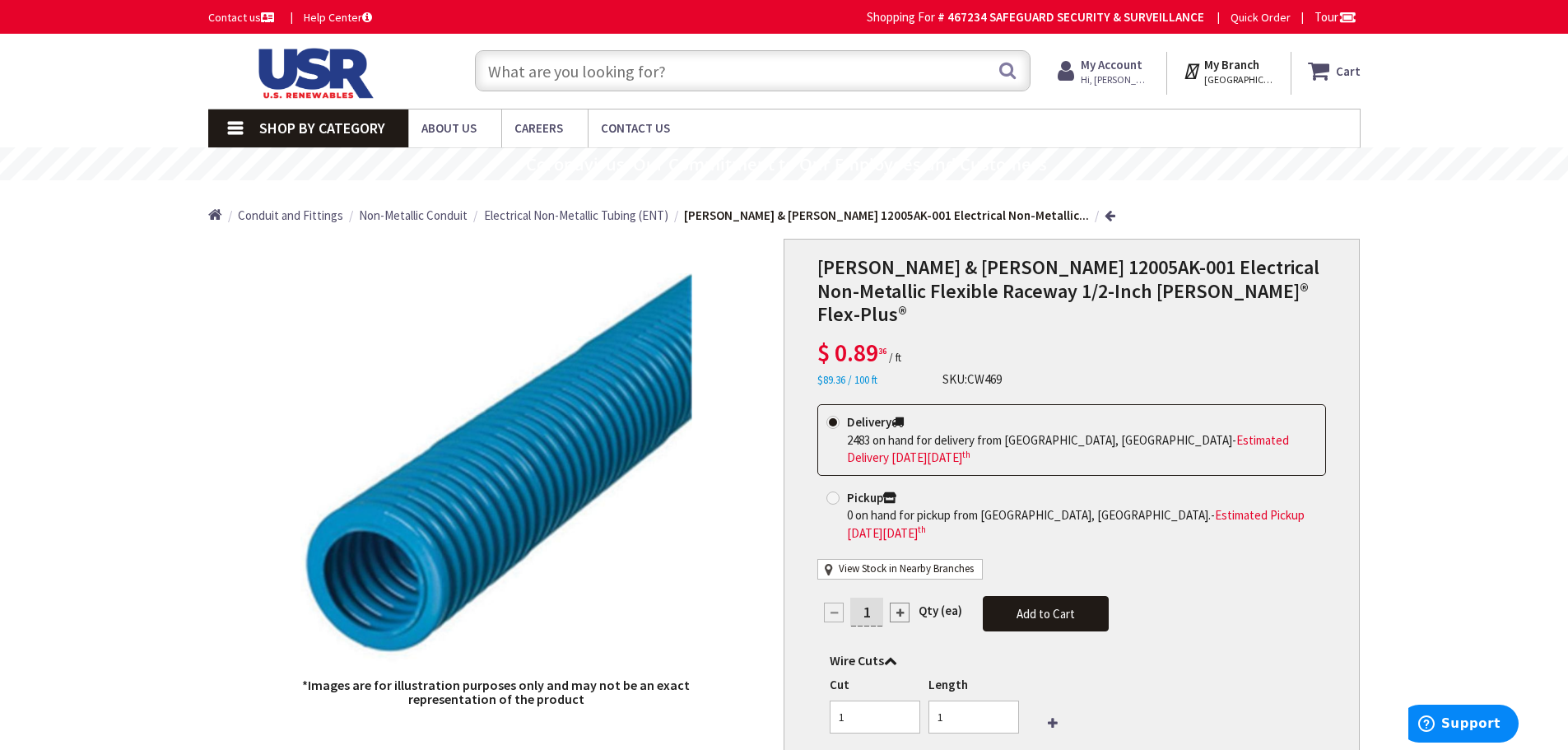
click at [766, 69] on input "text" at bounding box center [753, 71] width 556 height 41
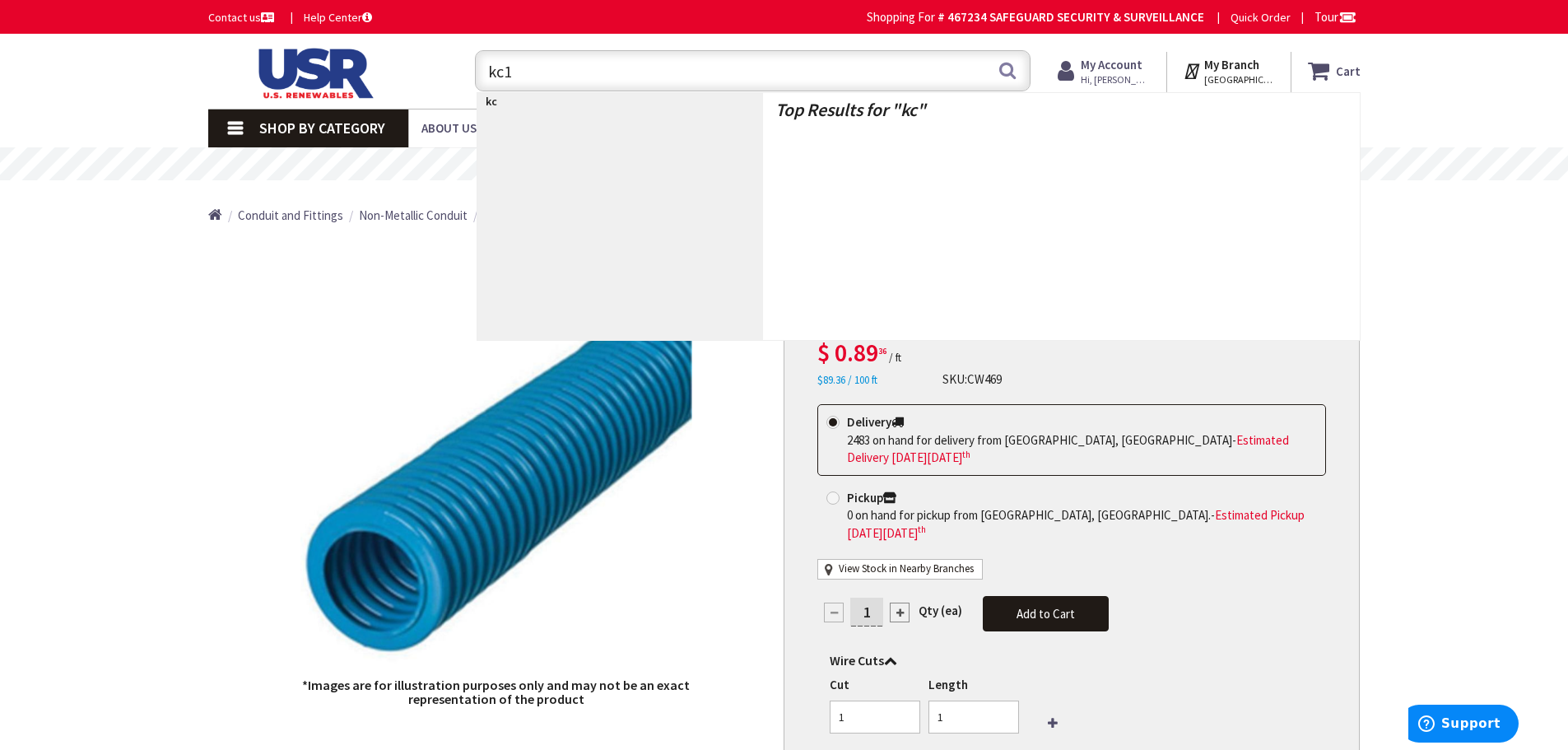
type input "kc10"
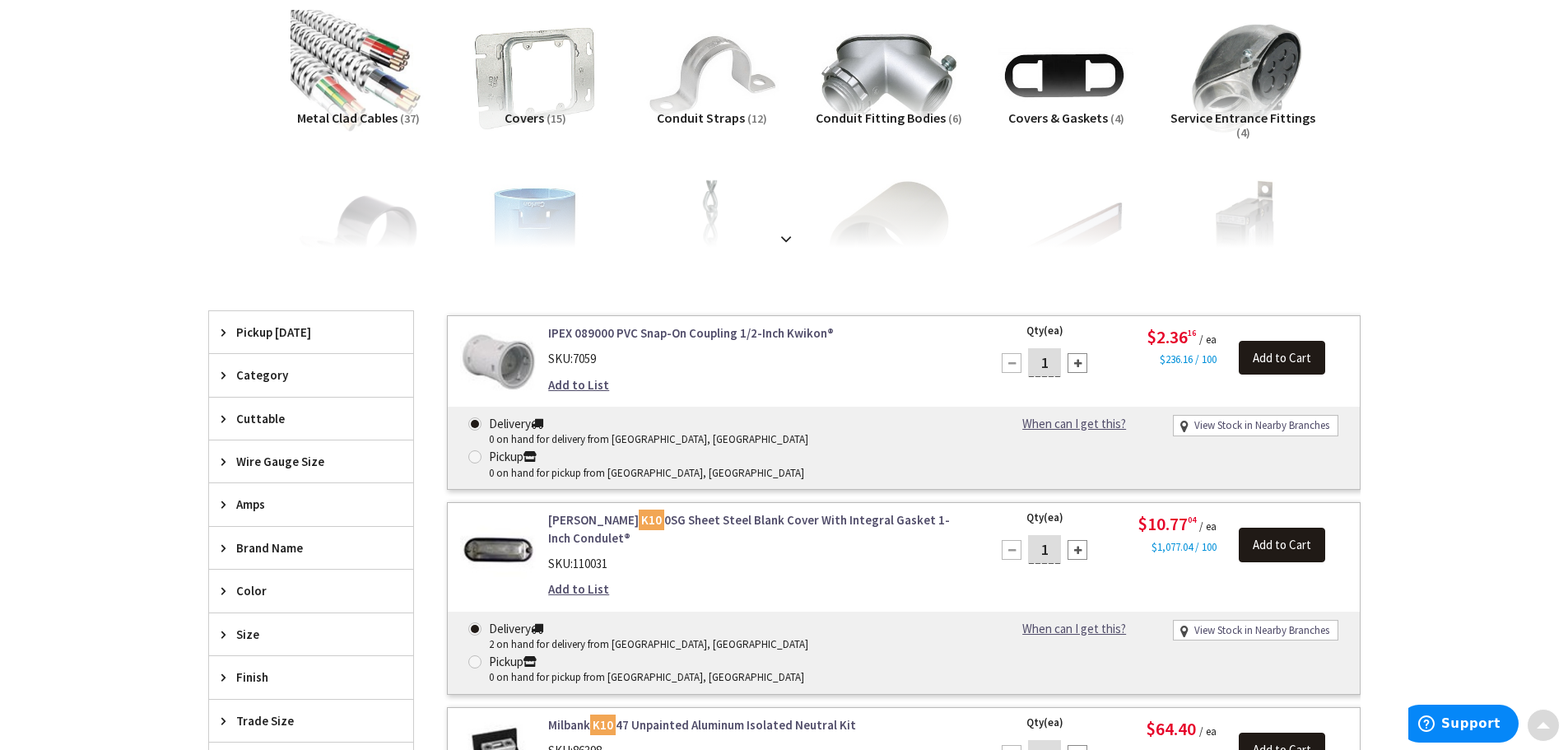
scroll to position [330, 0]
